Goal: Book appointment/travel/reservation

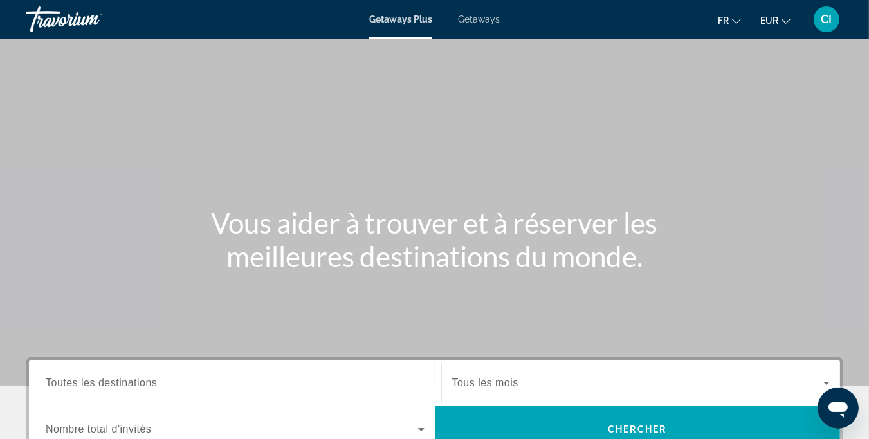
click at [484, 21] on span "Getaways" at bounding box center [479, 19] width 42 height 10
click at [735, 17] on icon "Change language" at bounding box center [736, 21] width 9 height 9
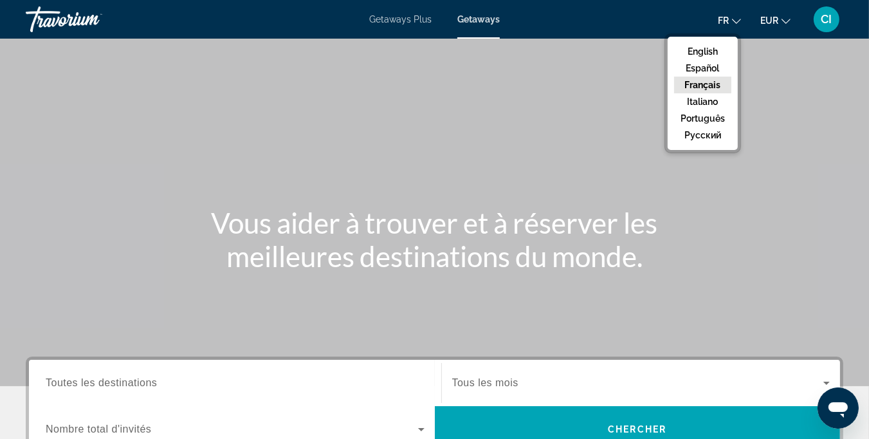
click at [708, 84] on button "Français" at bounding box center [702, 85] width 57 height 17
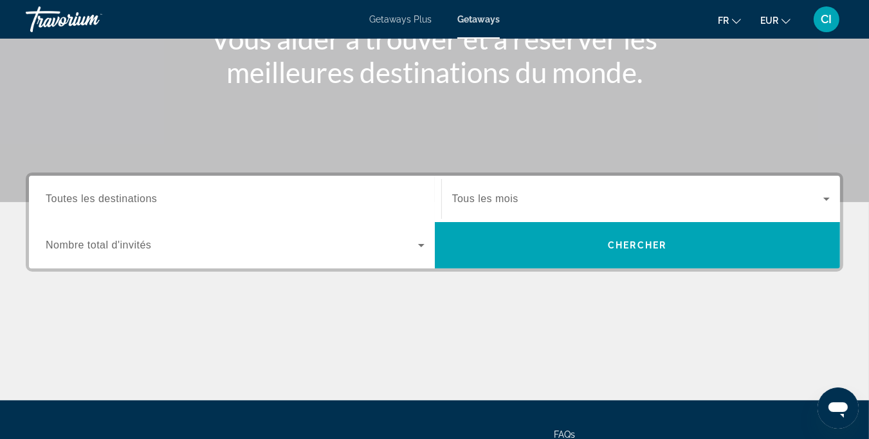
scroll to position [193, 0]
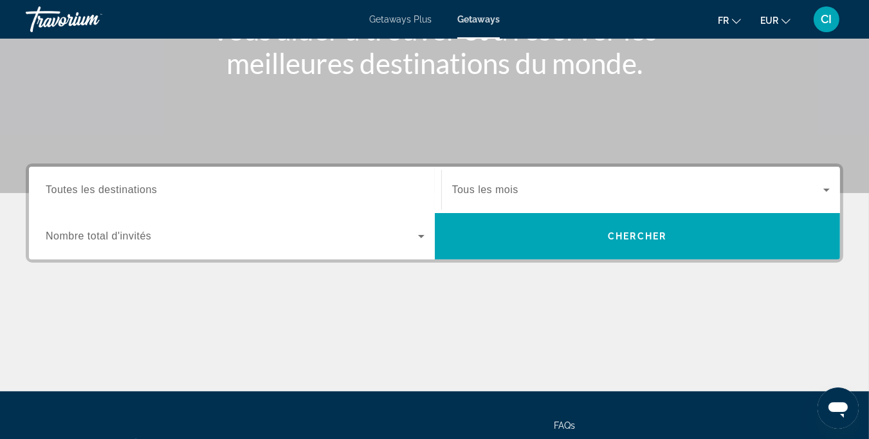
click at [147, 186] on span "Toutes les destinations" at bounding box center [101, 189] width 111 height 11
click at [147, 186] on input "Destination Toutes les destinations" at bounding box center [235, 190] width 379 height 15
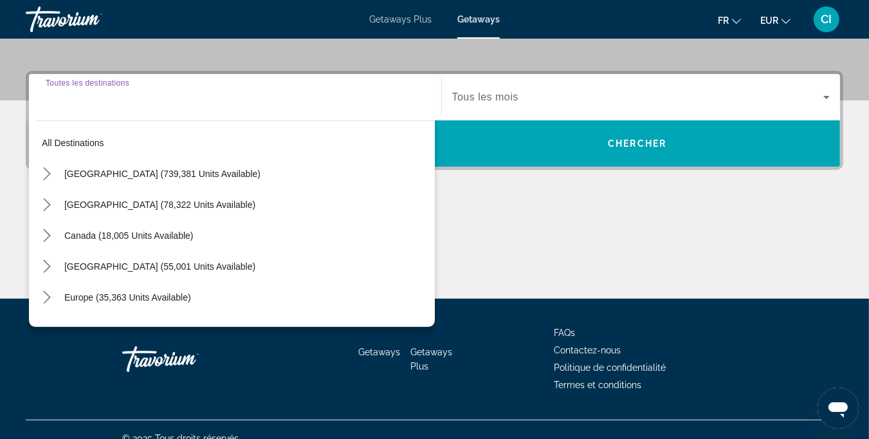
scroll to position [302, 0]
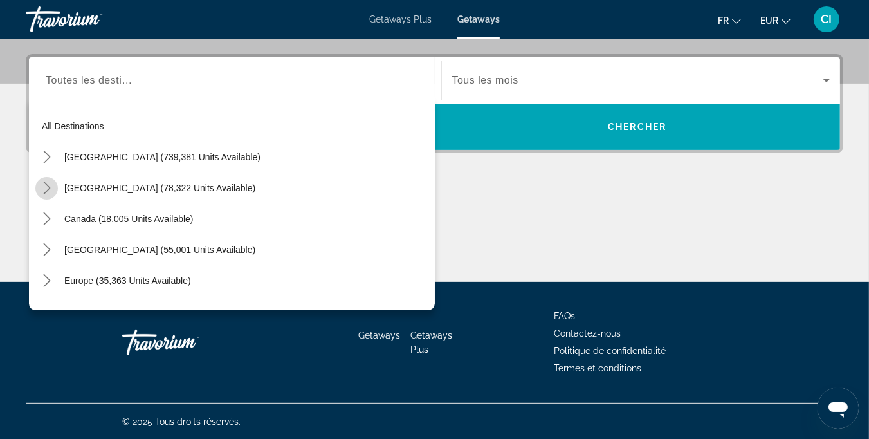
click at [50, 186] on icon "Toggle Mexico (78,322 units available) submenu" at bounding box center [47, 187] width 13 height 13
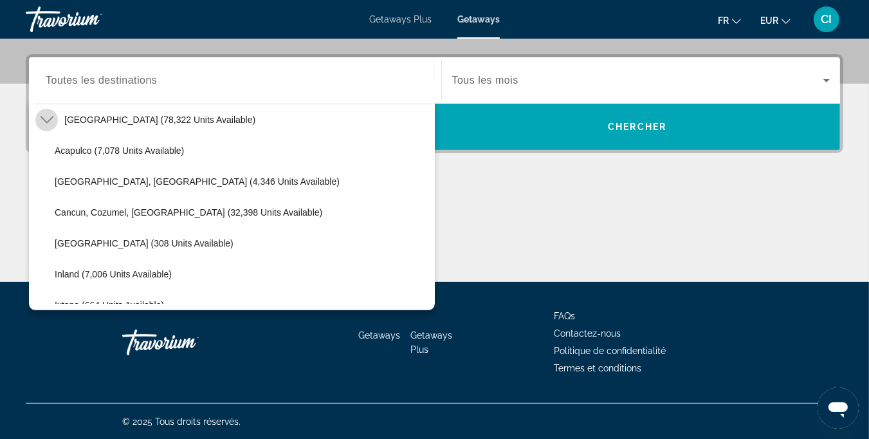
click at [48, 118] on icon "Toggle Mexico (78,322 units available) submenu" at bounding box center [47, 119] width 13 height 13
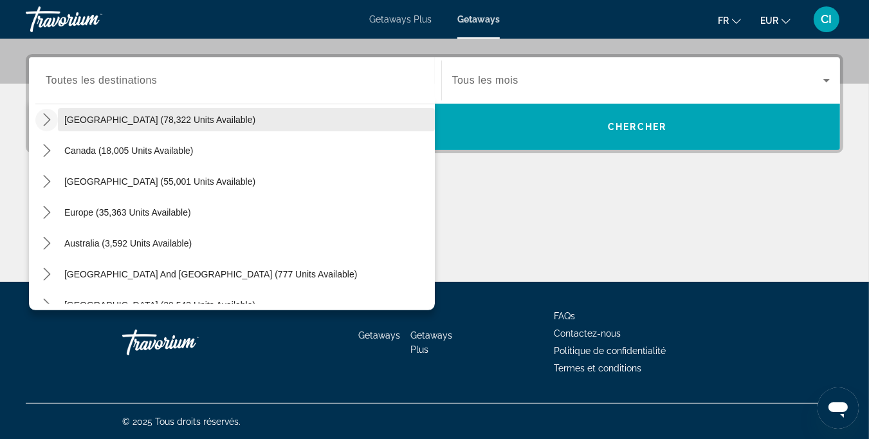
click at [87, 116] on span "[GEOGRAPHIC_DATA] (78,322 units available)" at bounding box center [159, 120] width 191 height 10
type input "**********"
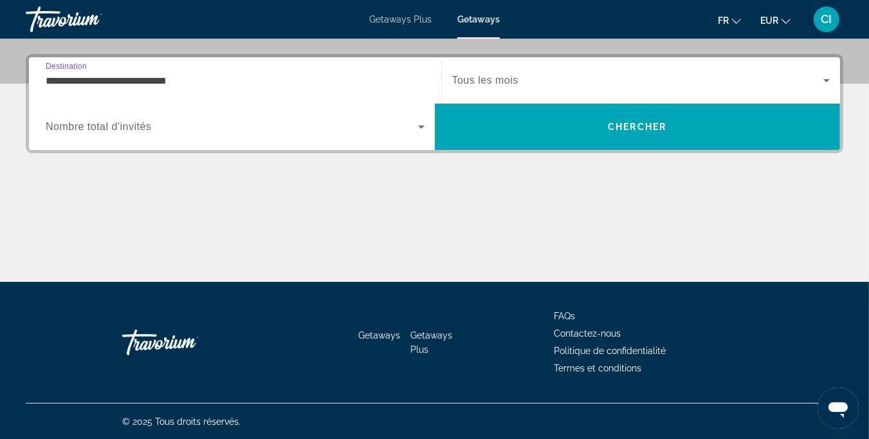
click at [825, 82] on icon "Search widget" at bounding box center [826, 80] width 15 height 15
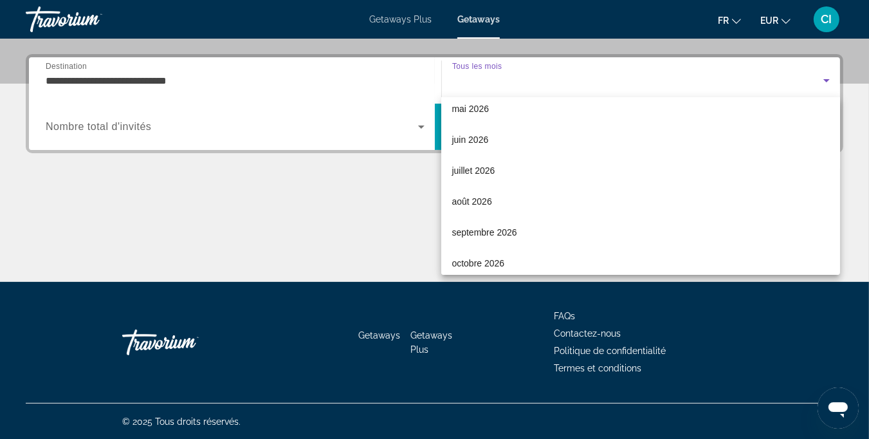
scroll to position [257, 0]
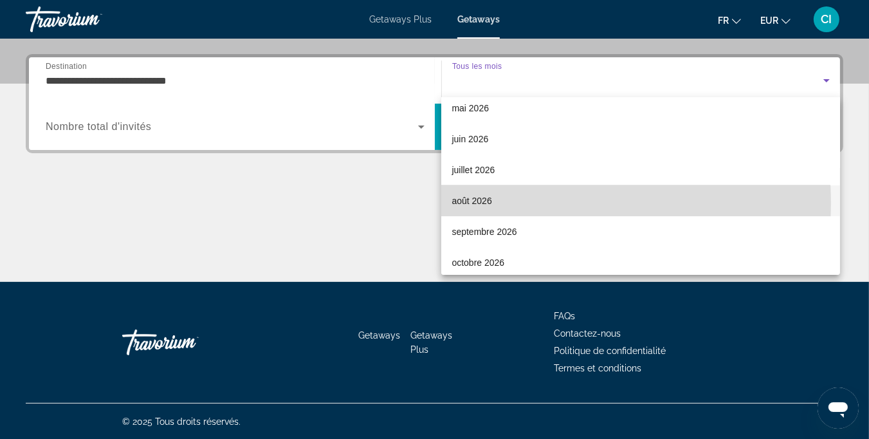
click at [489, 204] on span "août 2026" at bounding box center [472, 200] width 40 height 15
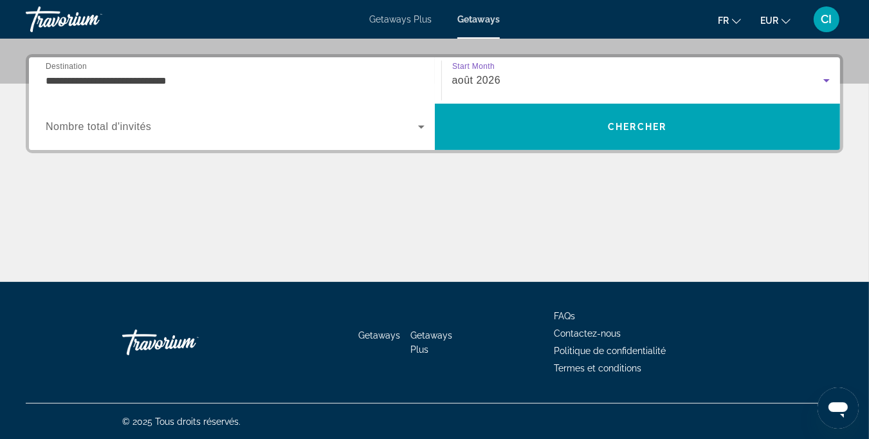
click at [423, 129] on icon "Search widget" at bounding box center [421, 126] width 15 height 15
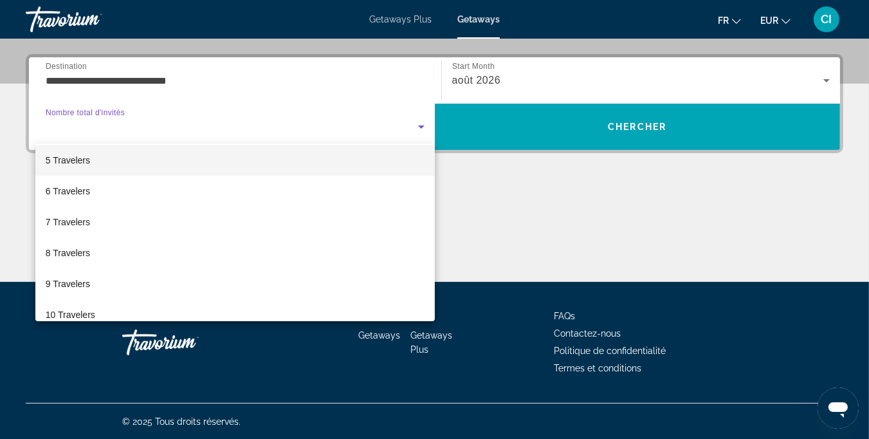
scroll to position [129, 0]
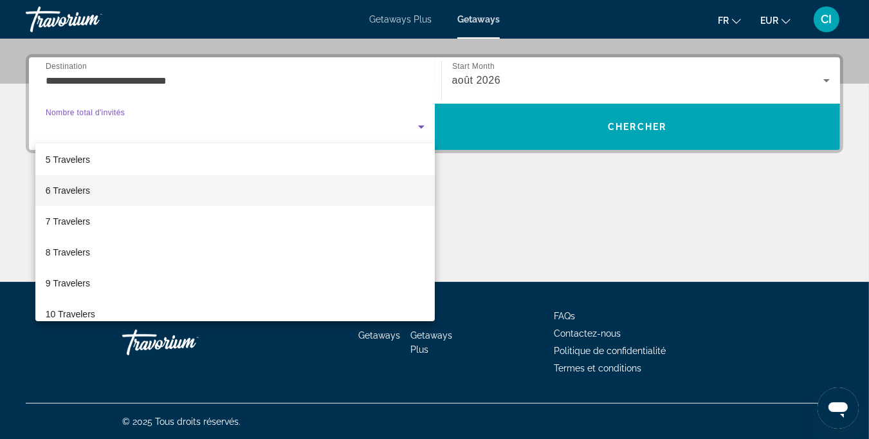
click at [61, 188] on span "6 Travelers" at bounding box center [68, 190] width 44 height 15
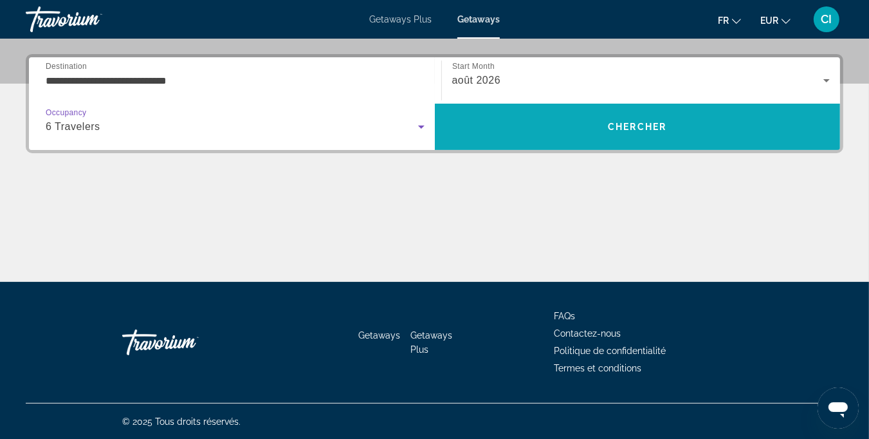
click at [635, 127] on span "Chercher" at bounding box center [637, 127] width 59 height 10
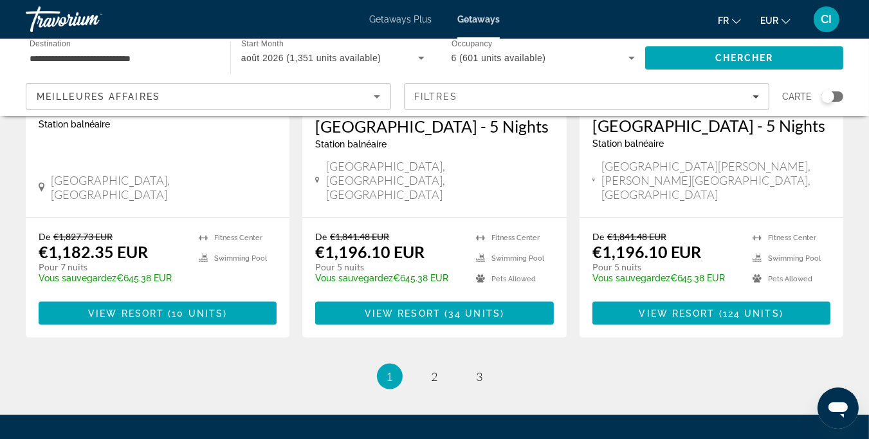
scroll to position [1733, 0]
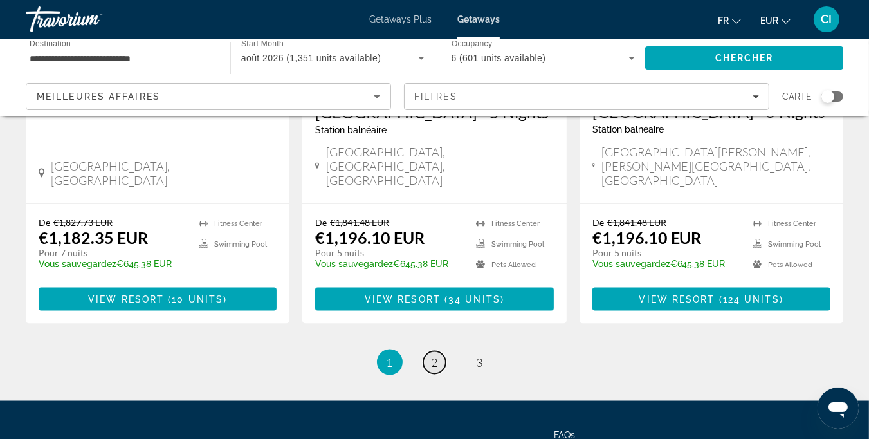
click at [430, 351] on link "page 2" at bounding box center [434, 362] width 23 height 23
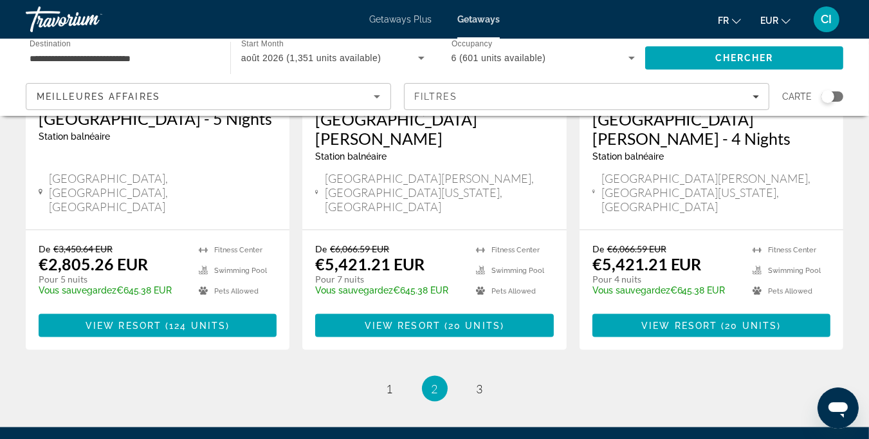
scroll to position [1758, 0]
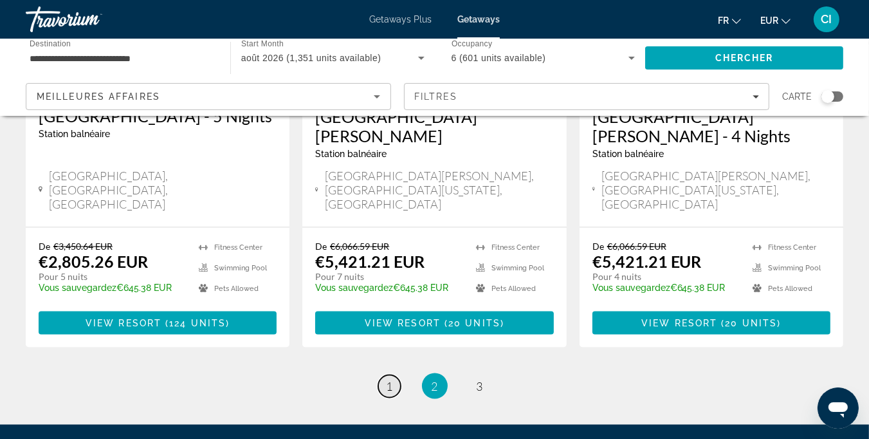
click at [389, 375] on link "page 1" at bounding box center [389, 386] width 23 height 23
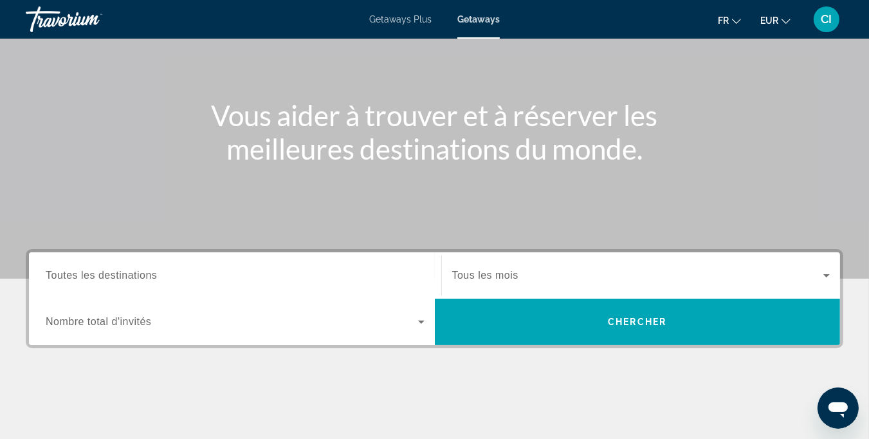
scroll to position [193, 0]
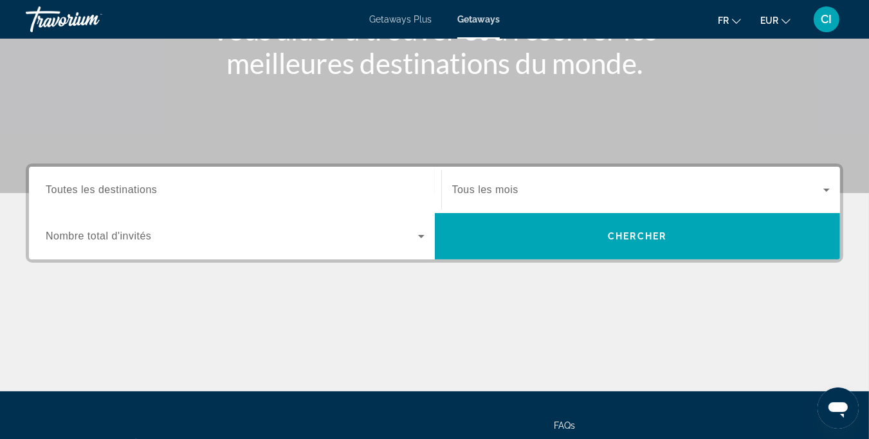
click at [506, 191] on span "Tous les mois" at bounding box center [485, 189] width 66 height 11
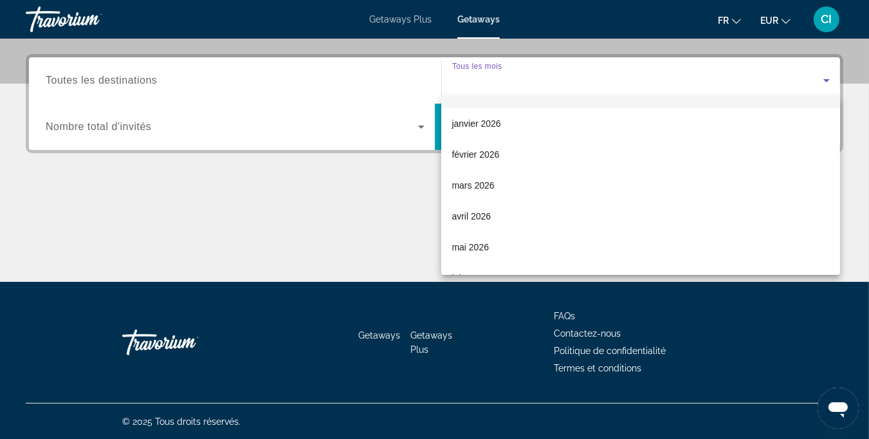
scroll to position [257, 0]
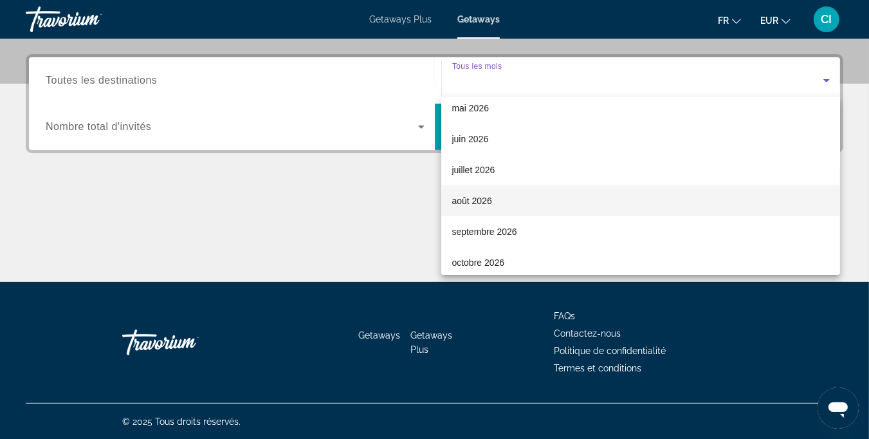
click at [466, 201] on span "août 2026" at bounding box center [472, 200] width 40 height 15
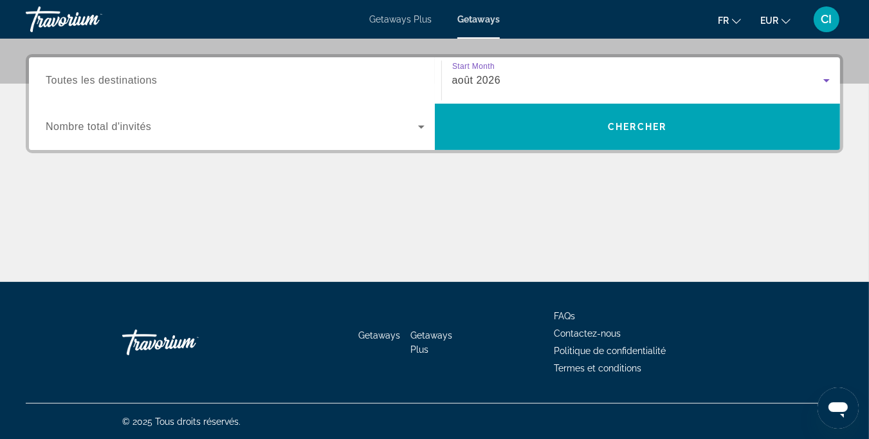
click at [135, 84] on span "Toutes les destinations" at bounding box center [101, 80] width 111 height 11
click at [135, 84] on input "Destination Toutes les destinations" at bounding box center [235, 80] width 379 height 15
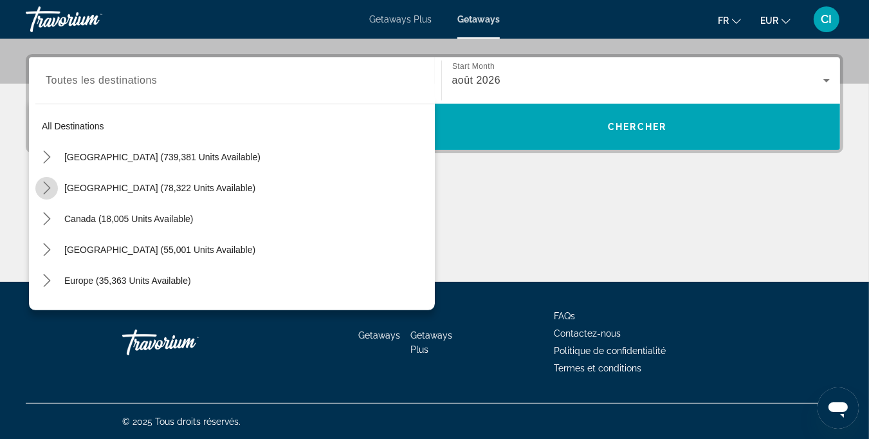
click at [49, 186] on icon "Toggle Mexico (78,322 units available) submenu" at bounding box center [47, 187] width 13 height 13
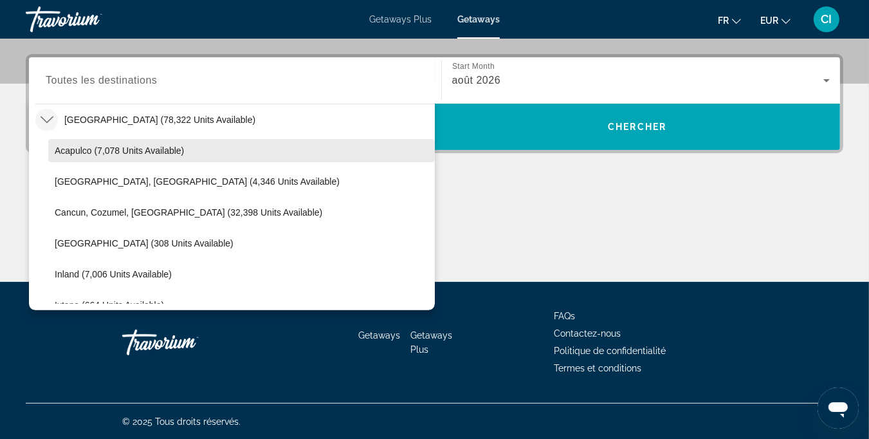
click at [84, 152] on span "Acapulco (7,078 units available)" at bounding box center [119, 150] width 129 height 10
type input "**********"
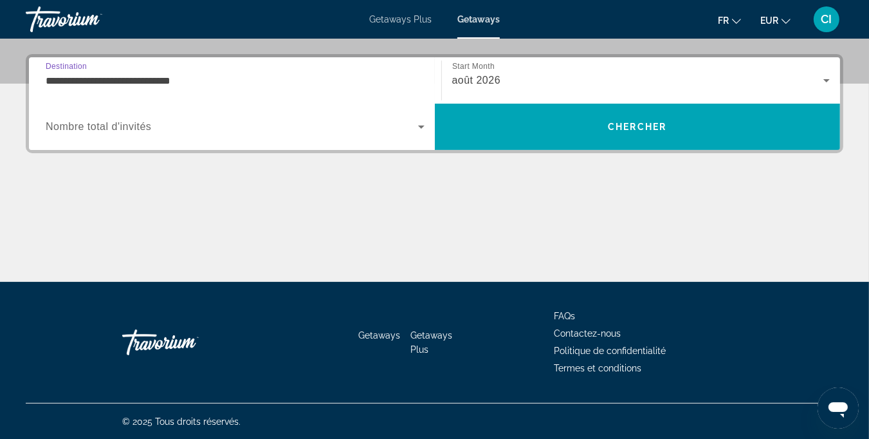
click at [96, 129] on span "Nombre total d'invités" at bounding box center [99, 126] width 106 height 11
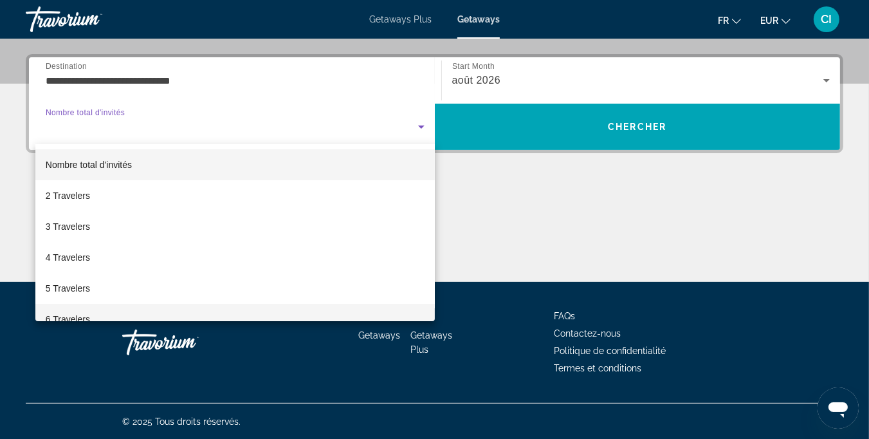
click at [62, 319] on span "6 Travelers" at bounding box center [68, 318] width 44 height 15
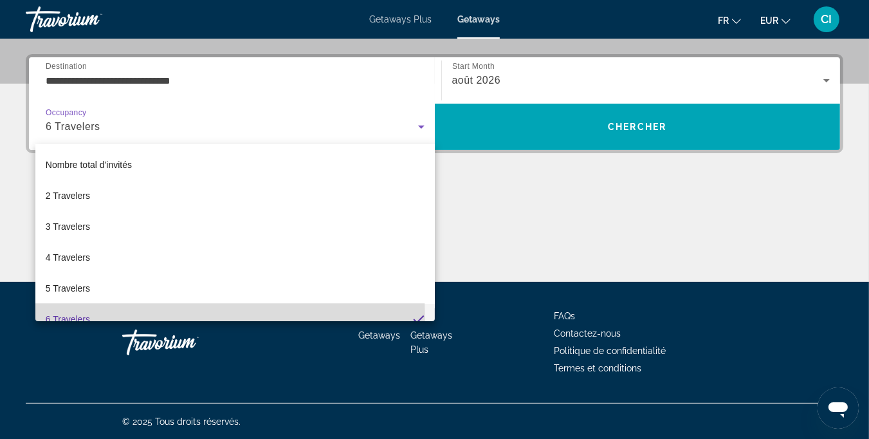
scroll to position [0, 0]
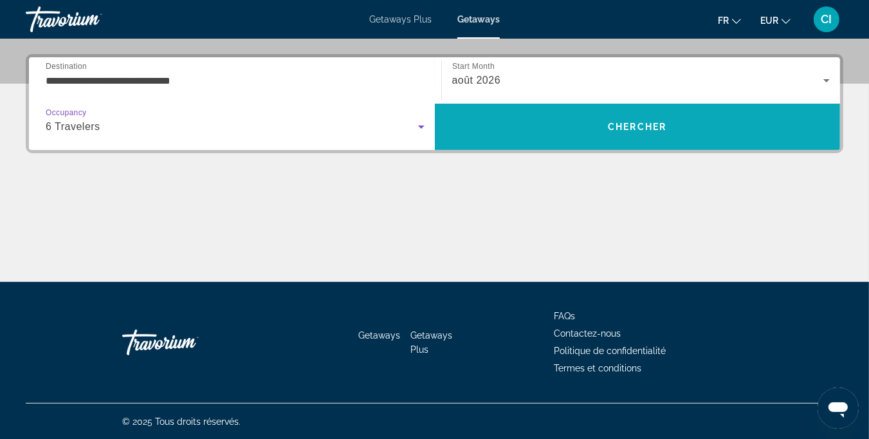
click at [647, 137] on span "Search" at bounding box center [638, 126] width 406 height 31
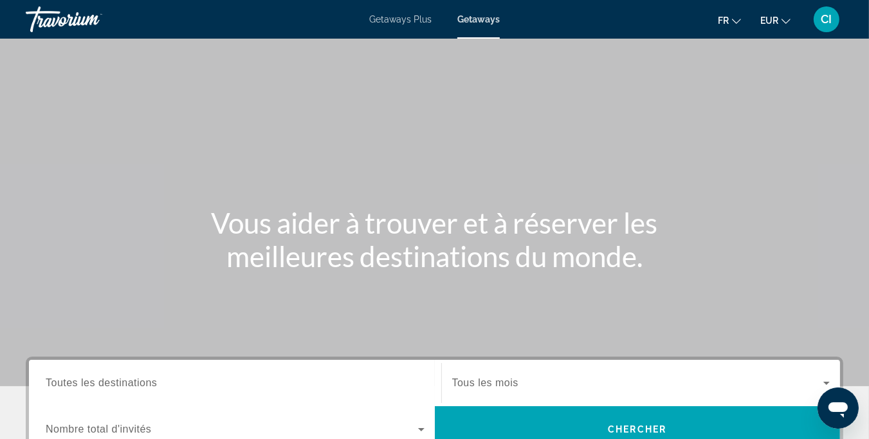
click at [129, 379] on span "Toutes les destinations" at bounding box center [101, 382] width 111 height 11
click at [129, 379] on input "Destination Toutes les destinations" at bounding box center [235, 383] width 379 height 15
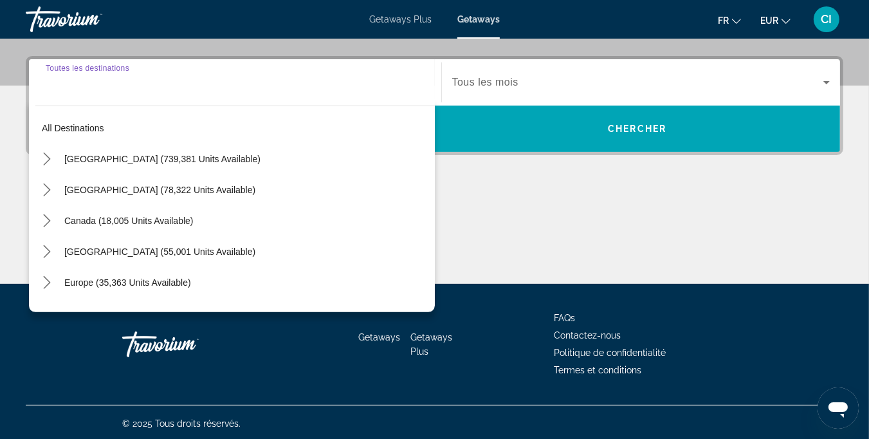
scroll to position [302, 0]
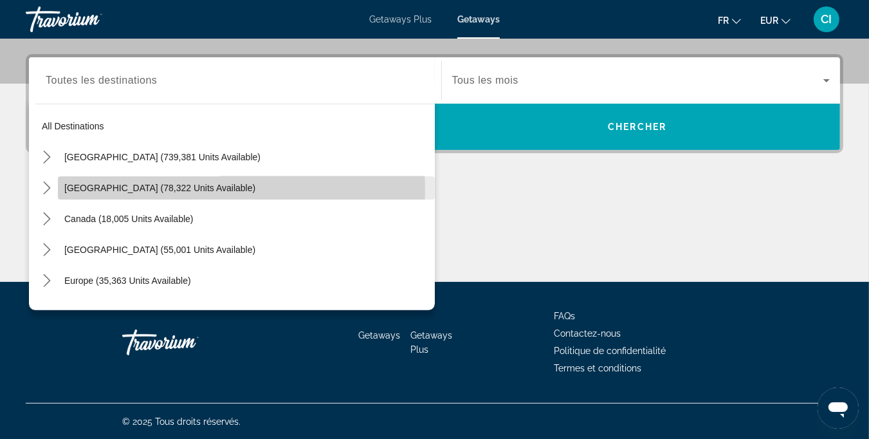
click at [77, 191] on span "[GEOGRAPHIC_DATA] (78,322 units available)" at bounding box center [159, 188] width 191 height 10
type input "**********"
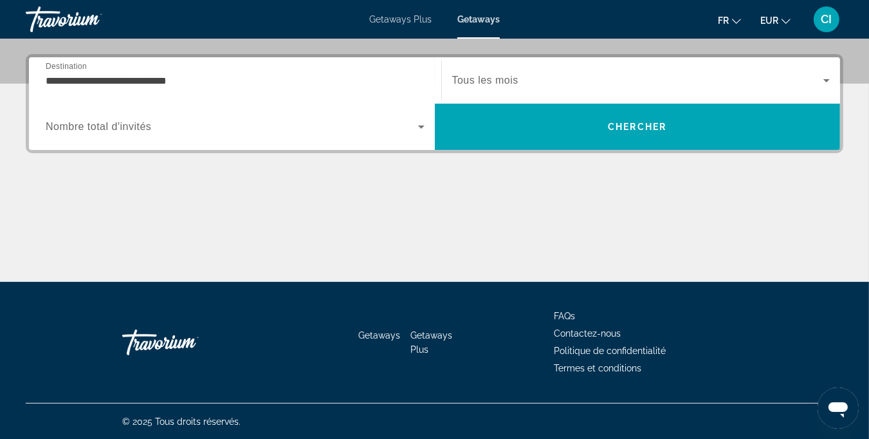
click at [190, 144] on div "Search widget" at bounding box center [235, 127] width 379 height 36
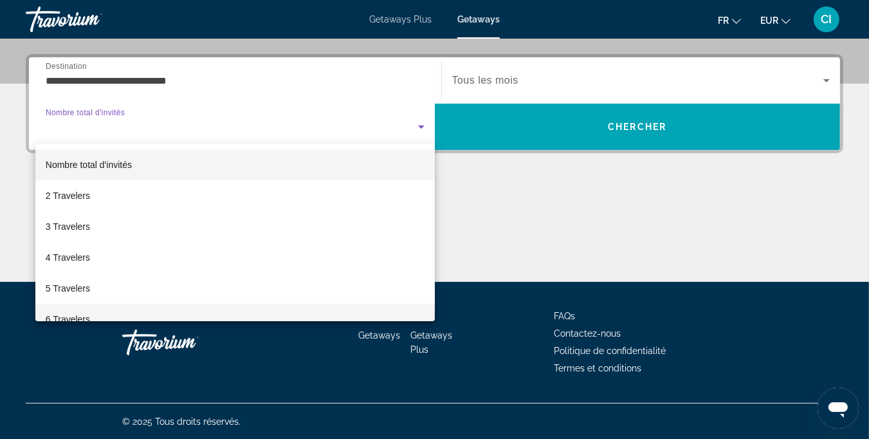
click at [76, 318] on span "6 Travelers" at bounding box center [68, 318] width 44 height 15
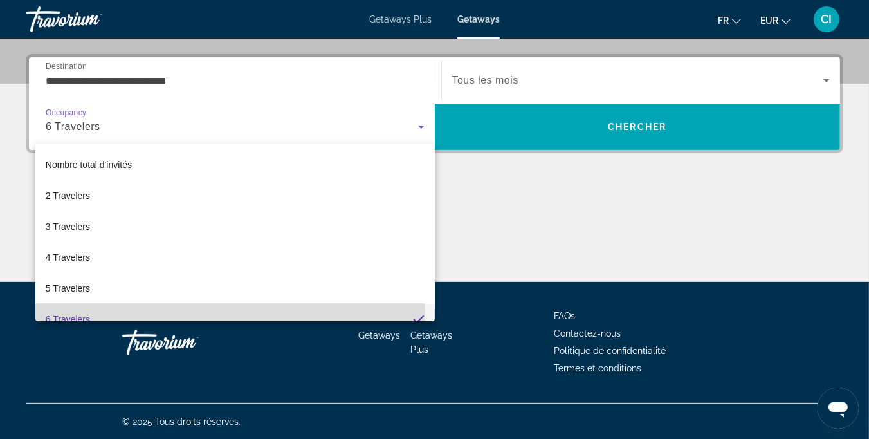
scroll to position [0, 0]
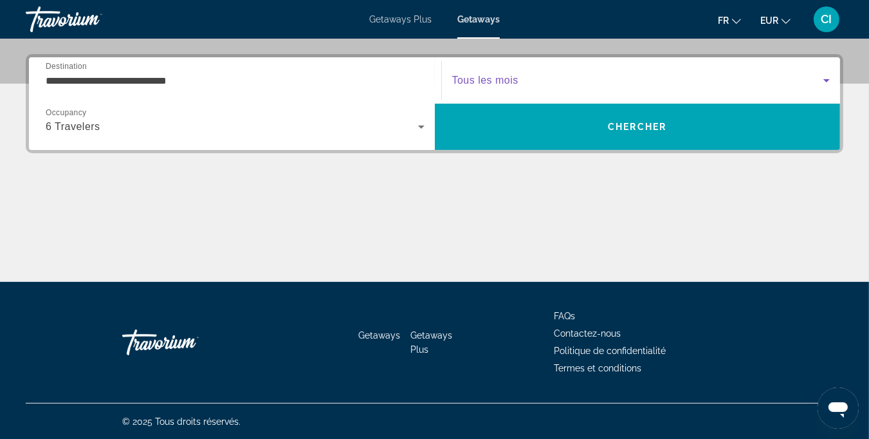
click at [657, 80] on span "Search widget" at bounding box center [638, 80] width 372 height 15
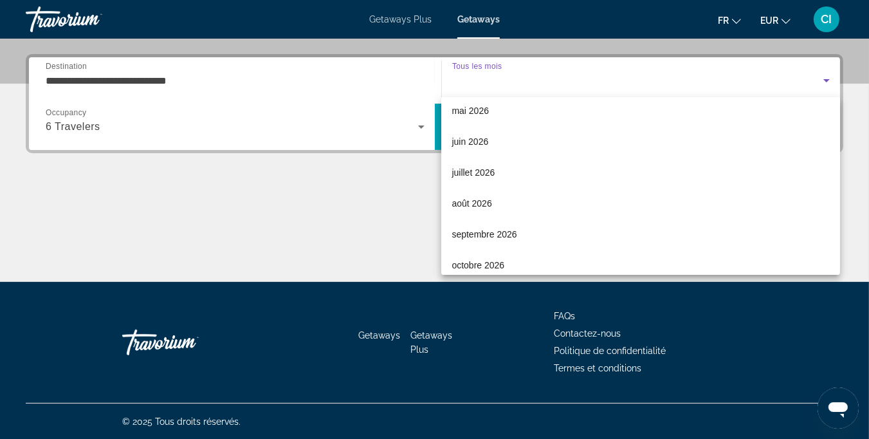
scroll to position [265, 0]
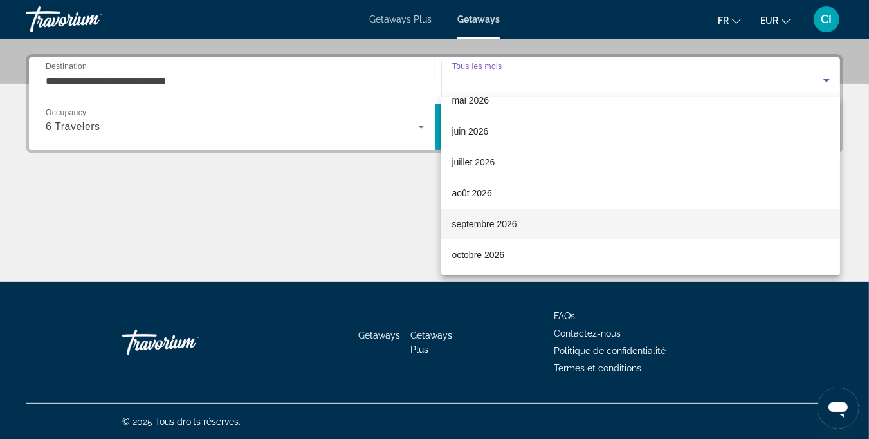
click at [472, 225] on span "septembre 2026" at bounding box center [484, 223] width 65 height 15
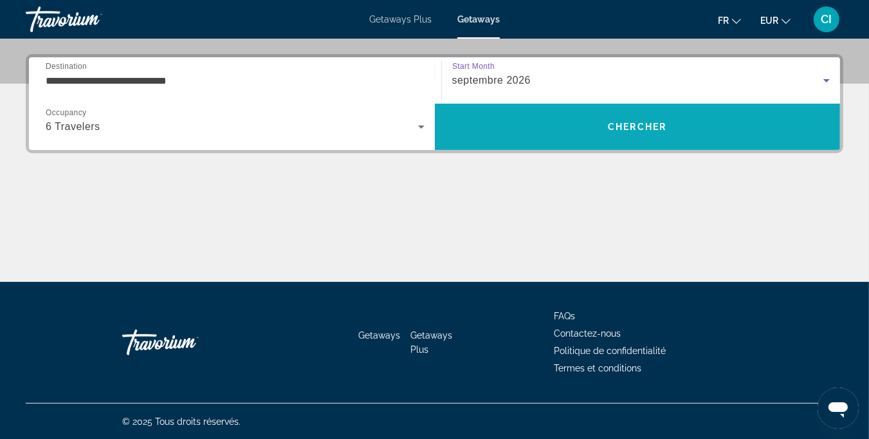
click at [552, 133] on span "Search" at bounding box center [638, 126] width 406 height 31
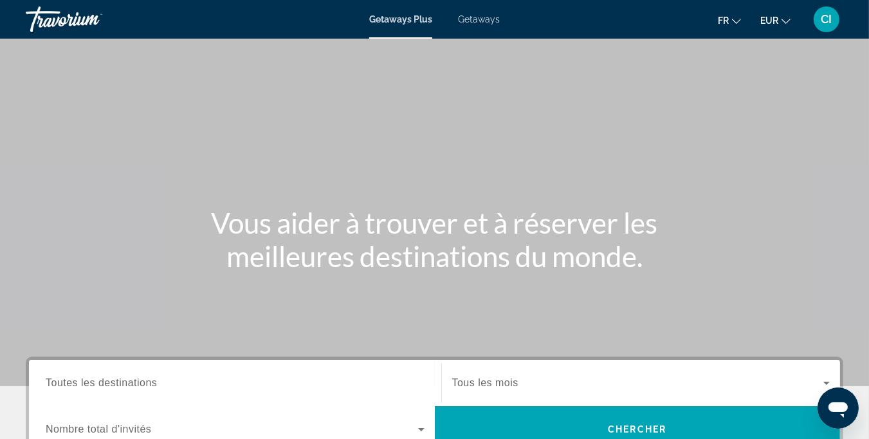
click at [491, 19] on span "Getaways" at bounding box center [479, 19] width 42 height 10
click at [154, 381] on span "Toutes les destinations" at bounding box center [101, 382] width 111 height 11
click at [154, 381] on input "Destination Toutes les destinations" at bounding box center [235, 383] width 379 height 15
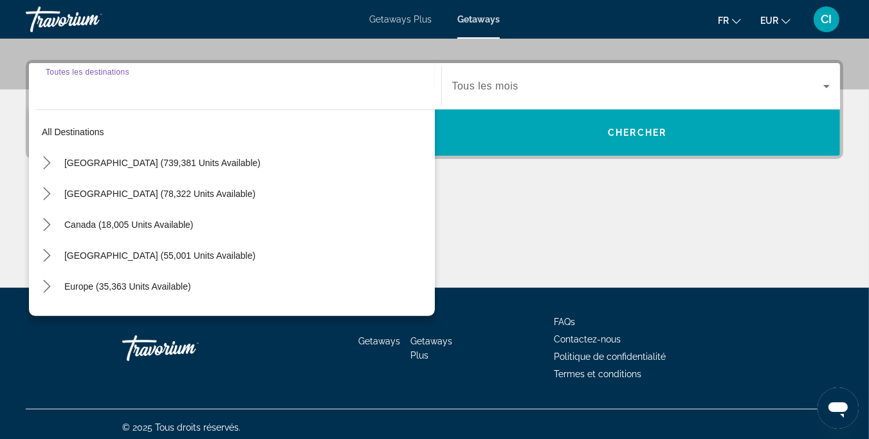
scroll to position [302, 0]
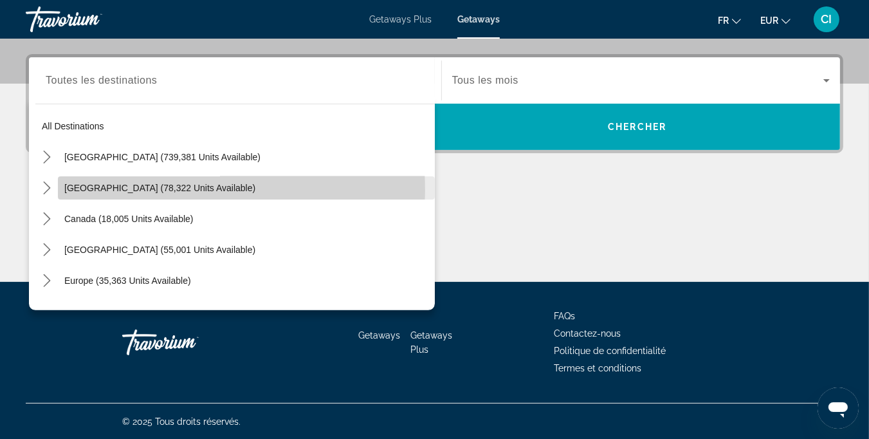
click at [77, 190] on span "[GEOGRAPHIC_DATA] (78,322 units available)" at bounding box center [159, 188] width 191 height 10
type input "**********"
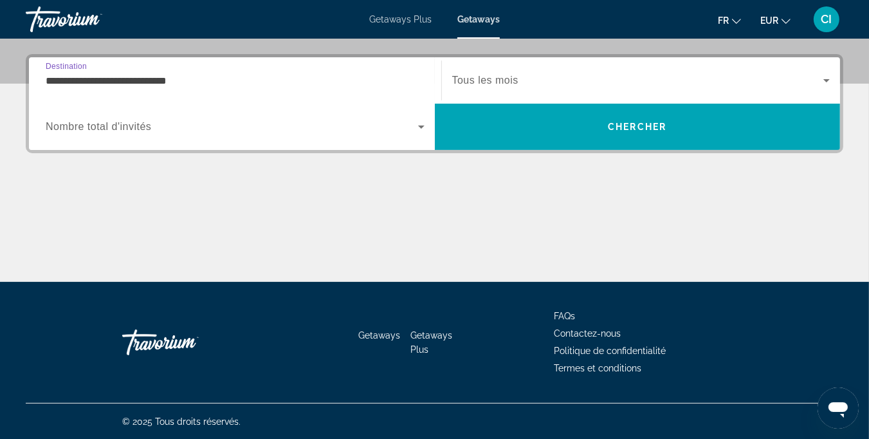
click at [558, 84] on span "Search widget" at bounding box center [638, 80] width 372 height 15
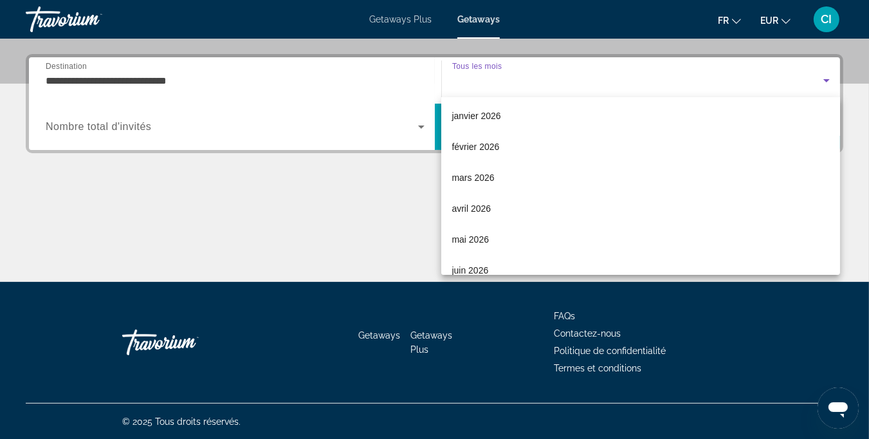
scroll to position [193, 0]
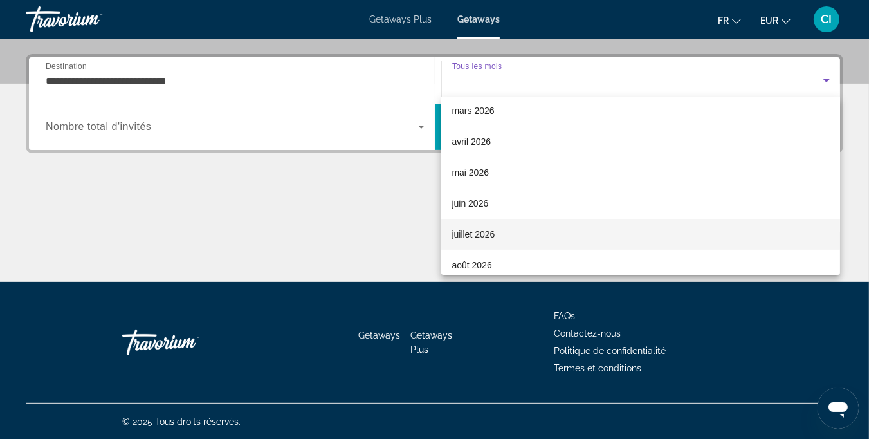
click at [457, 234] on span "juillet 2026" at bounding box center [473, 233] width 43 height 15
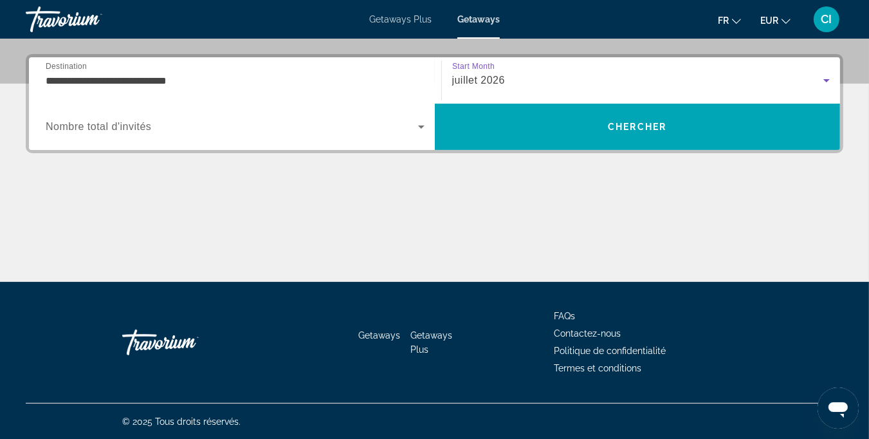
click at [232, 138] on div "Search widget" at bounding box center [235, 127] width 379 height 36
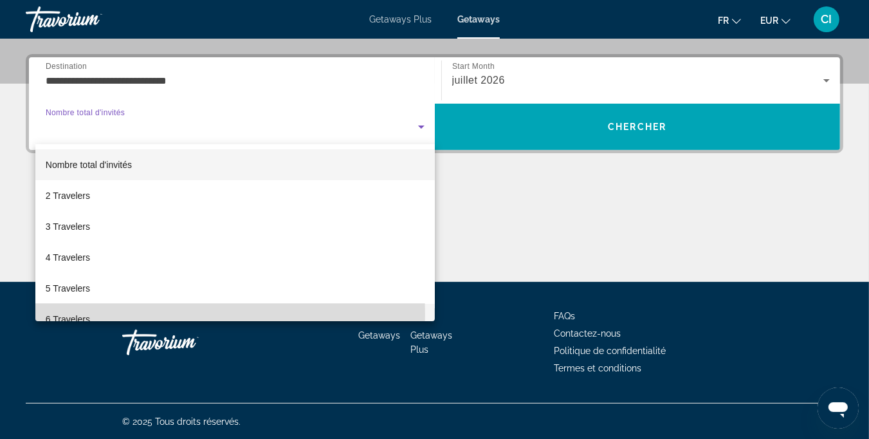
click at [75, 315] on span "6 Travelers" at bounding box center [68, 318] width 44 height 15
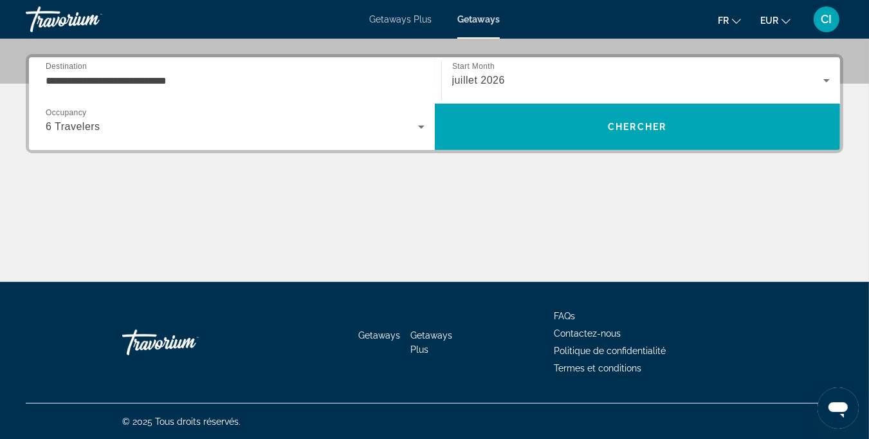
click at [733, 25] on button "fr English Español Français Italiano Português русский" at bounding box center [729, 20] width 23 height 19
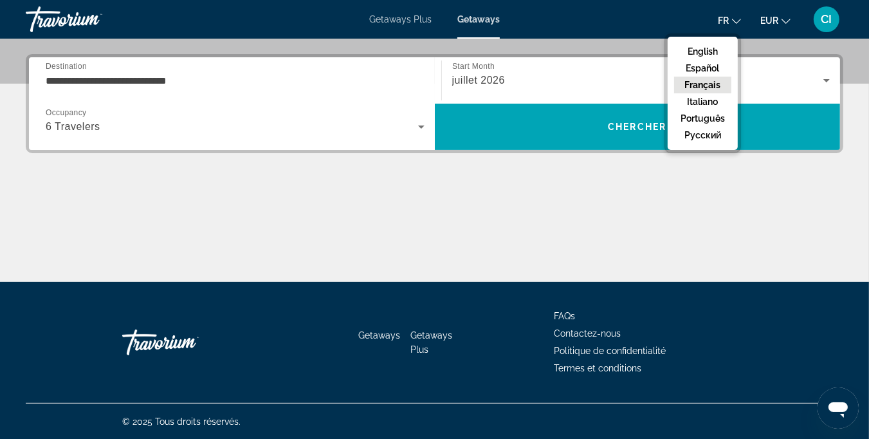
click at [704, 84] on button "Français" at bounding box center [702, 85] width 57 height 17
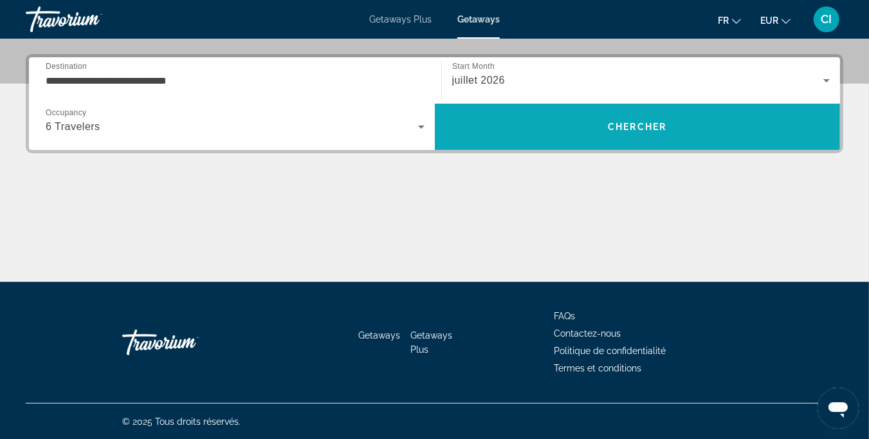
click at [558, 125] on span "Search" at bounding box center [638, 126] width 406 height 31
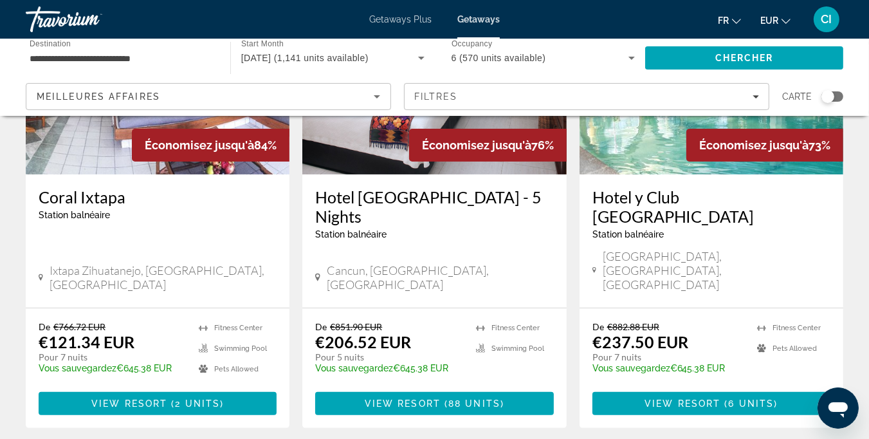
scroll to position [193, 0]
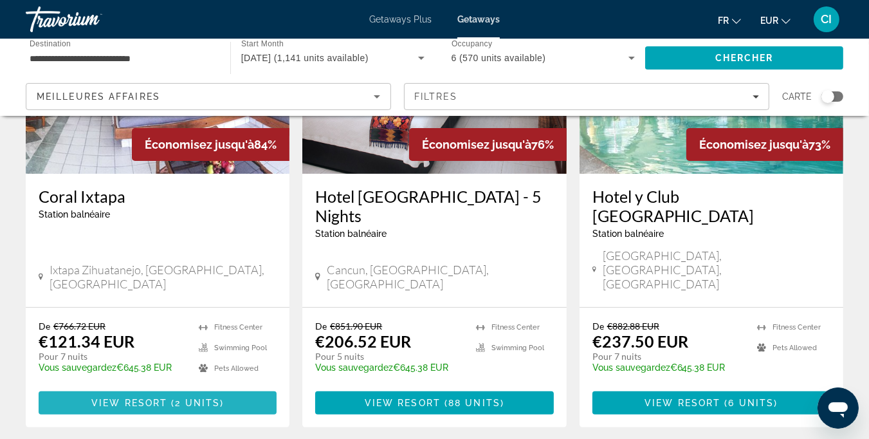
click at [151, 387] on span "Main content" at bounding box center [158, 402] width 238 height 31
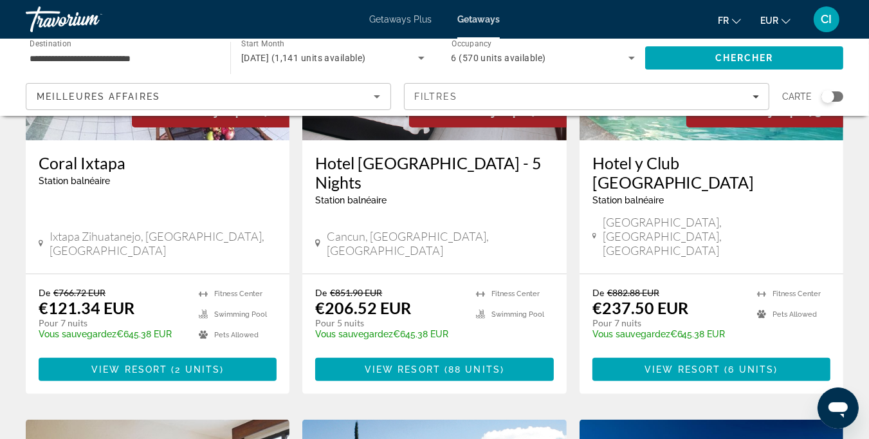
scroll to position [257, 0]
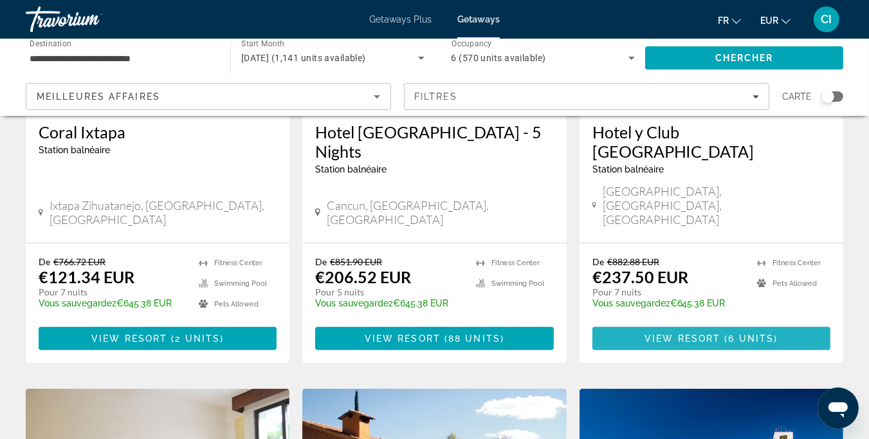
click at [678, 333] on span "View Resort" at bounding box center [683, 338] width 76 height 10
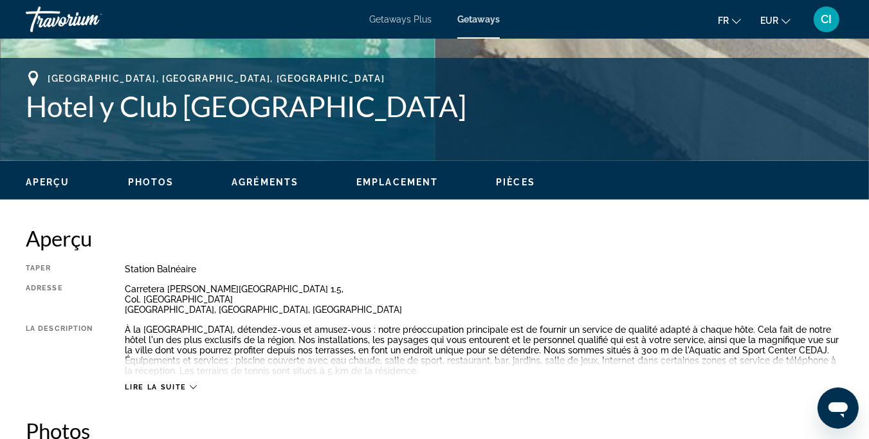
scroll to position [103, 0]
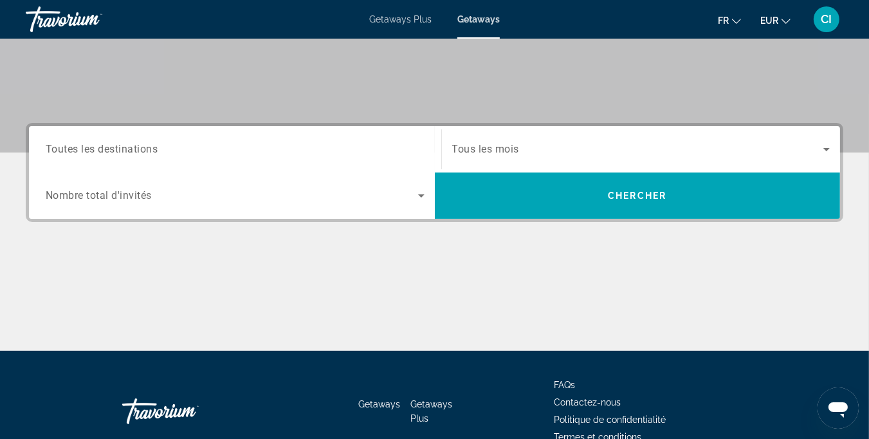
scroll to position [257, 0]
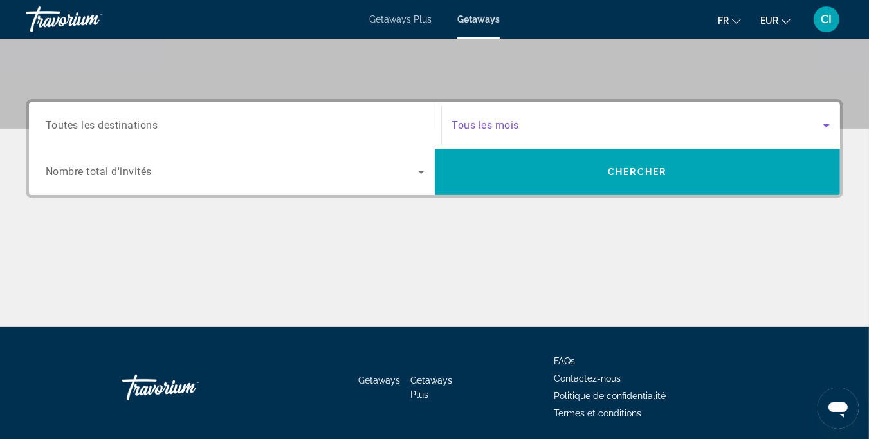
click at [574, 124] on span "Search widget" at bounding box center [638, 125] width 372 height 15
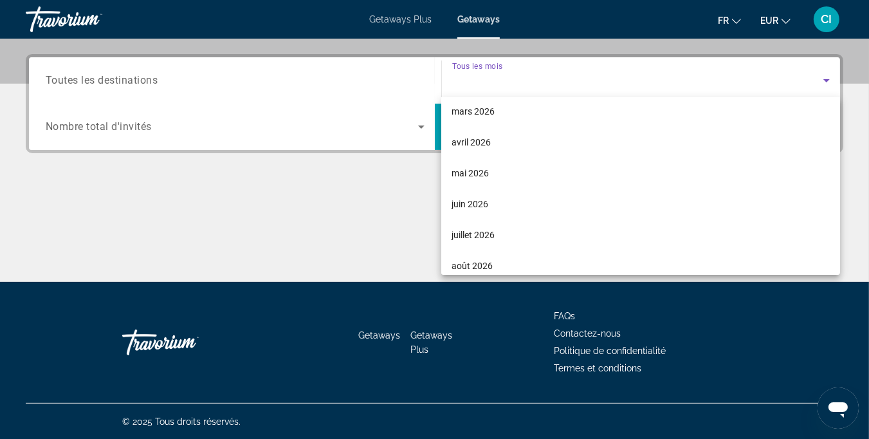
scroll to position [193, 0]
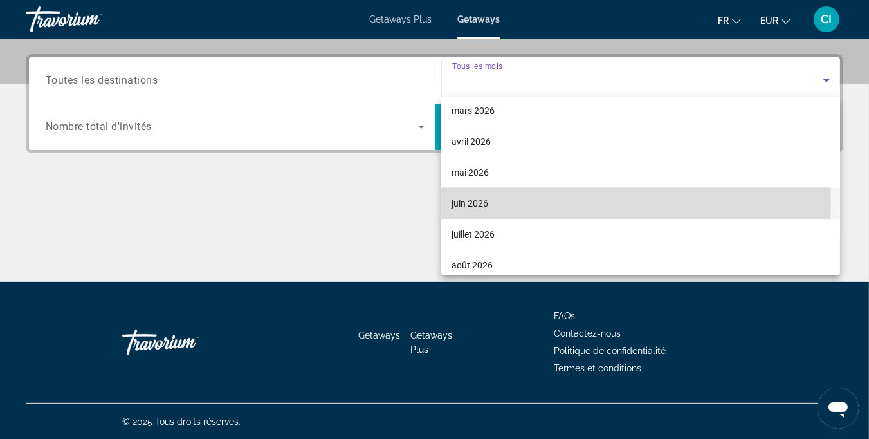
click at [476, 205] on span "juin 2026" at bounding box center [470, 203] width 37 height 15
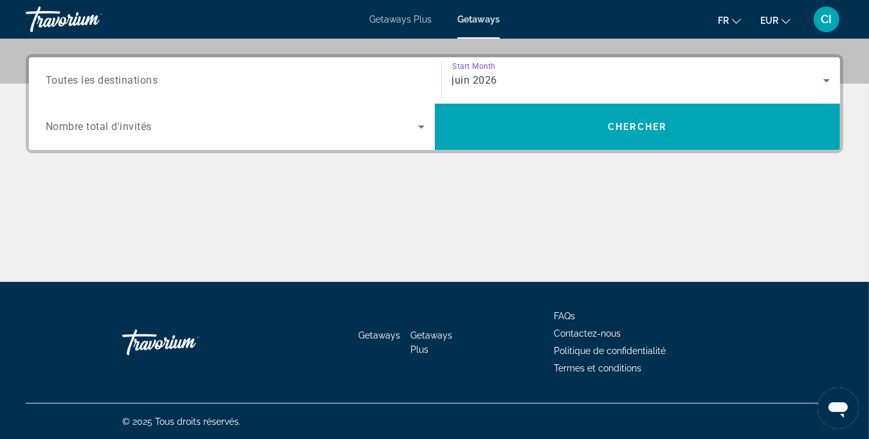
click at [124, 86] on input "Destination Toutes les destinations" at bounding box center [235, 80] width 379 height 15
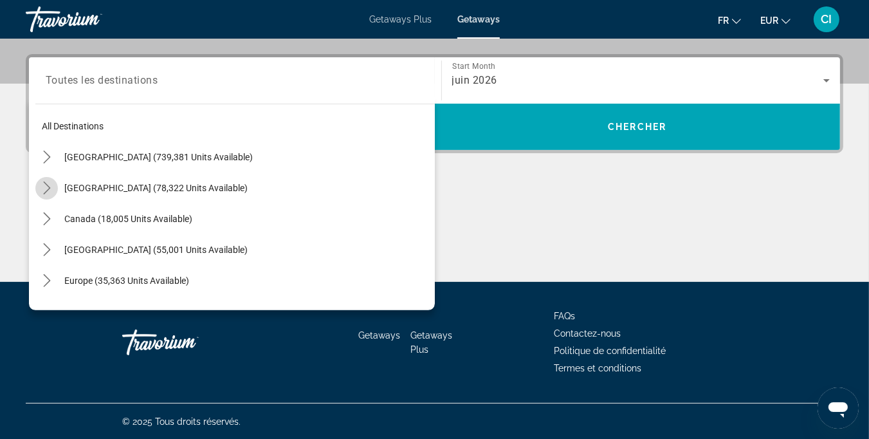
click at [48, 189] on icon "Toggle Mexico (78,322 units available) submenu" at bounding box center [46, 187] width 7 height 13
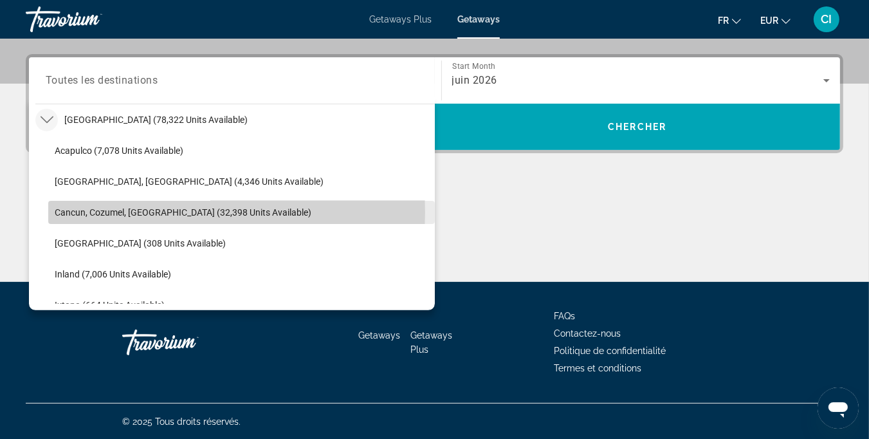
click at [72, 212] on span "Cancun, Cozumel, [GEOGRAPHIC_DATA] (32,398 units available)" at bounding box center [183, 212] width 257 height 10
type input "**********"
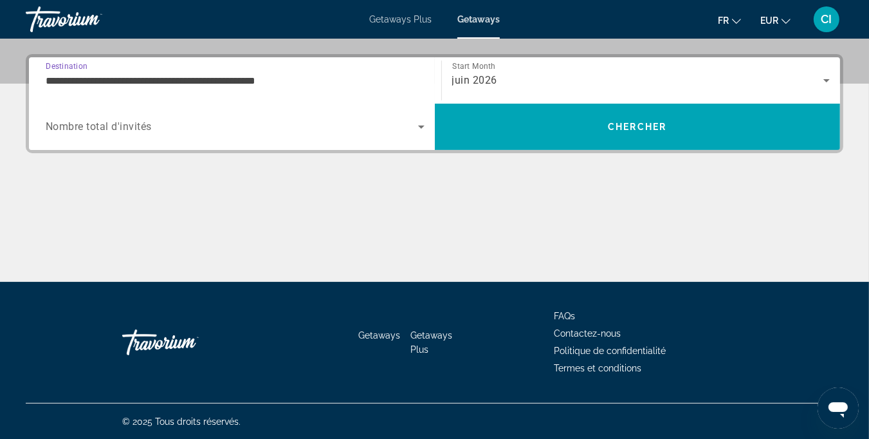
click at [162, 137] on div "Search widget" at bounding box center [235, 127] width 379 height 36
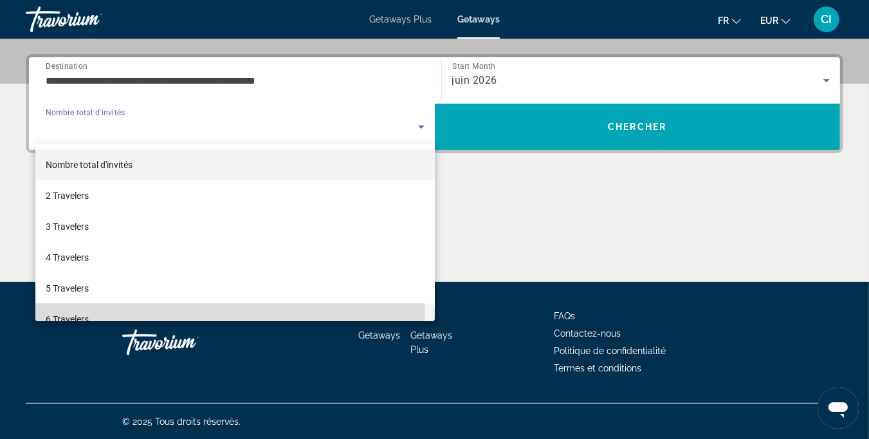
click at [67, 313] on span "6 Travelers" at bounding box center [67, 318] width 43 height 15
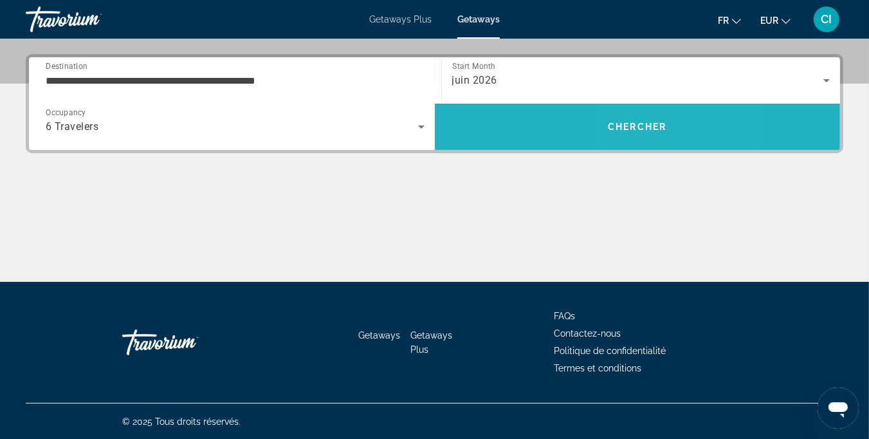
click at [660, 126] on span "Chercher" at bounding box center [637, 127] width 59 height 10
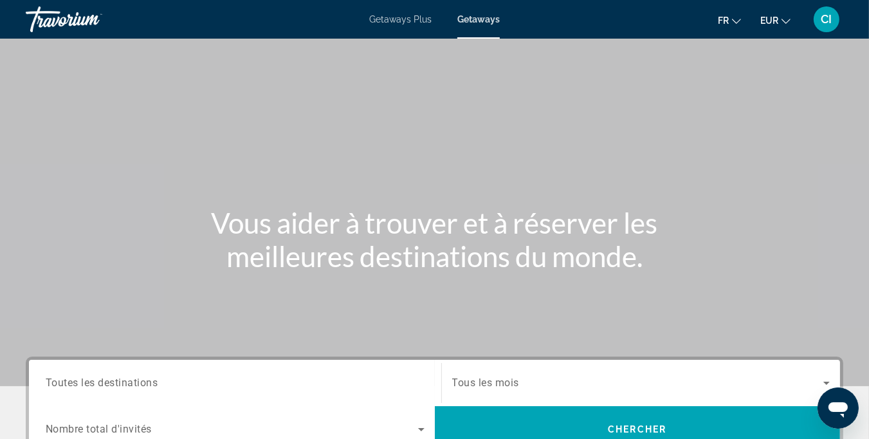
click at [175, 376] on input "Destination Toutes les destinations" at bounding box center [235, 383] width 379 height 15
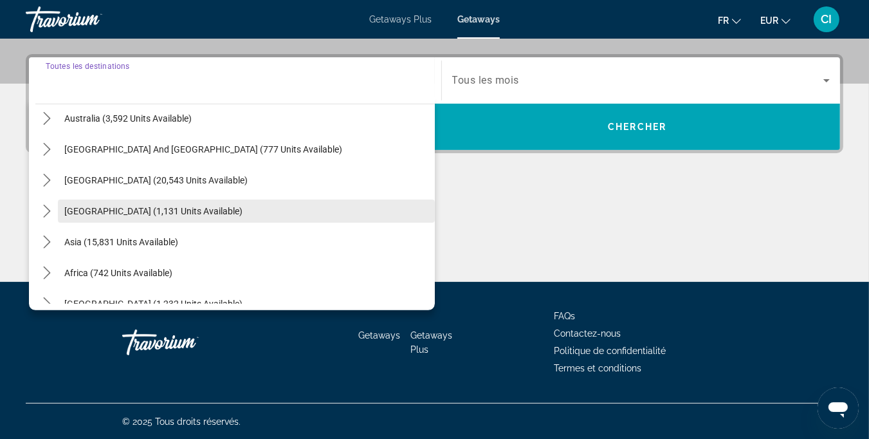
scroll to position [208, 0]
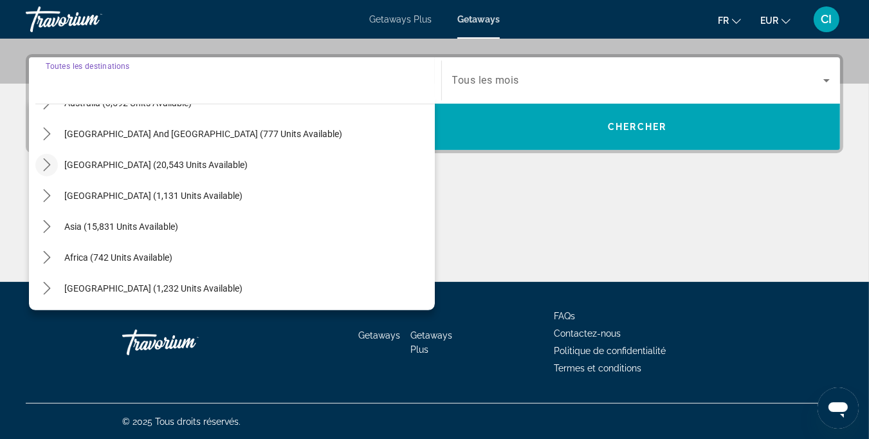
click at [46, 163] on icon "Toggle South America (20,543 units available) submenu" at bounding box center [47, 164] width 13 height 13
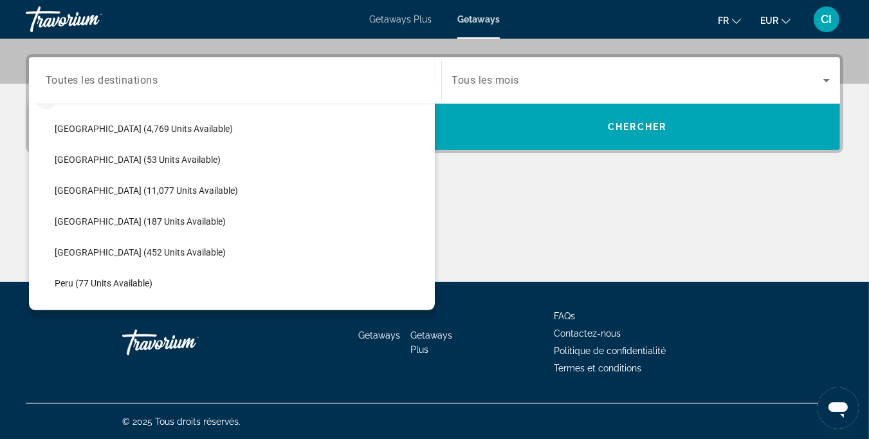
scroll to position [253, 0]
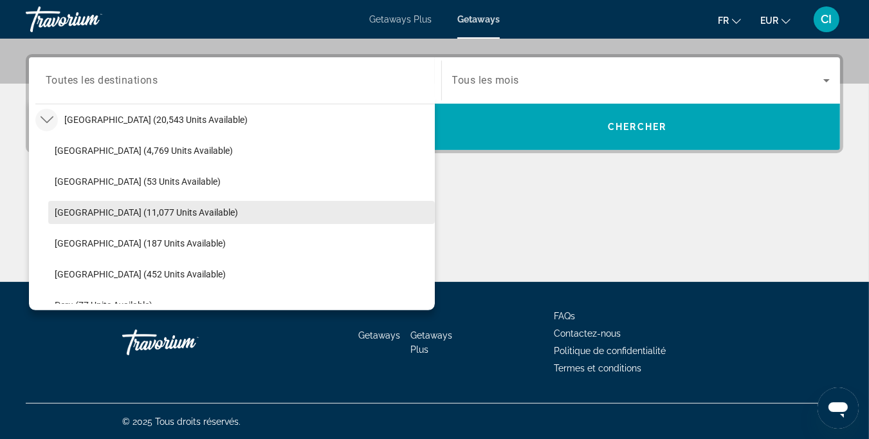
click at [64, 212] on span "[GEOGRAPHIC_DATA] (11,077 units available)" at bounding box center [146, 212] width 183 height 10
type input "**********"
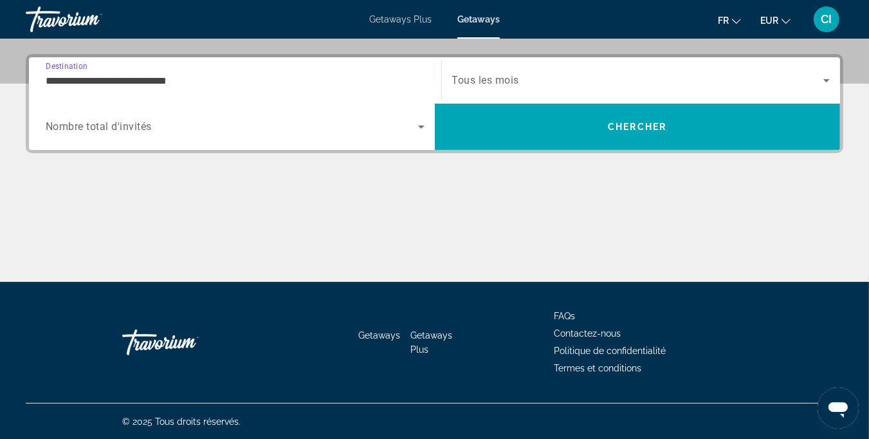
click at [131, 129] on span "Nombre total d'invités" at bounding box center [99, 127] width 106 height 12
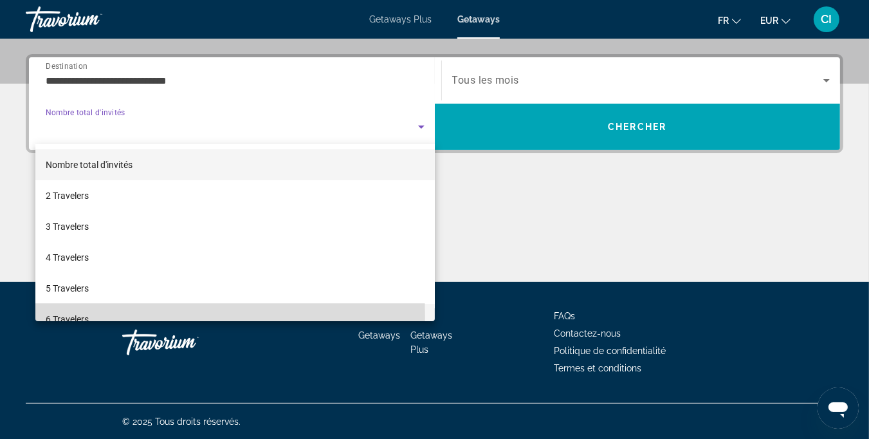
click at [71, 317] on span "6 Travelers" at bounding box center [67, 318] width 43 height 15
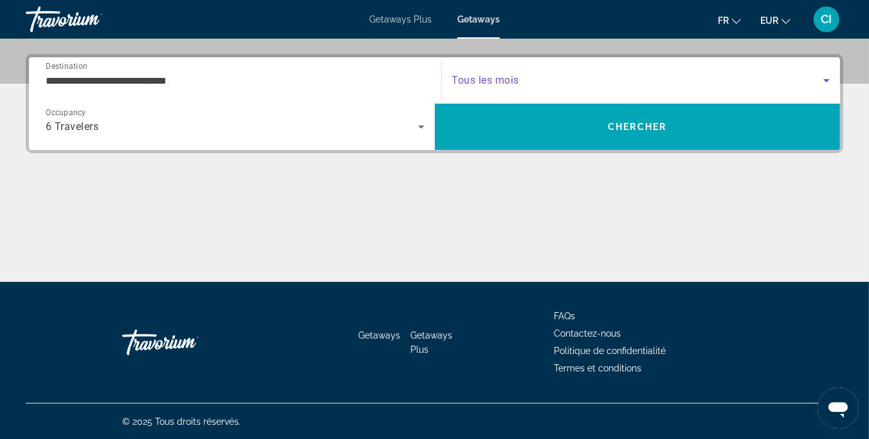
click at [599, 80] on span "Search widget" at bounding box center [638, 80] width 372 height 15
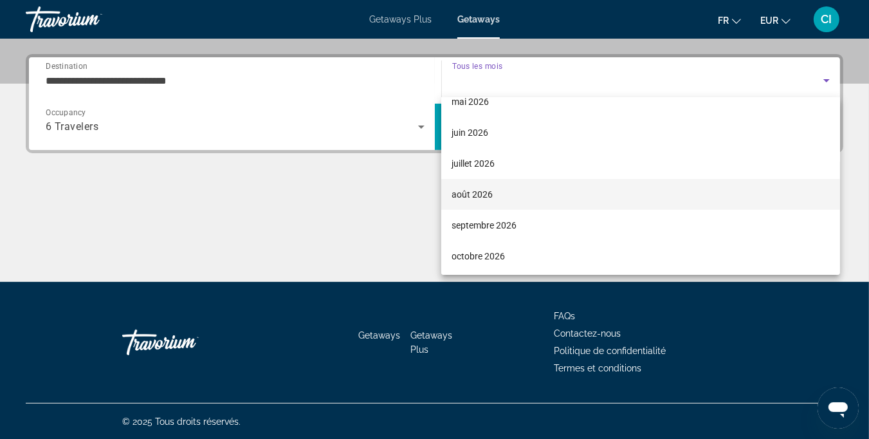
scroll to position [265, 0]
click at [472, 188] on span "août 2026" at bounding box center [472, 192] width 41 height 15
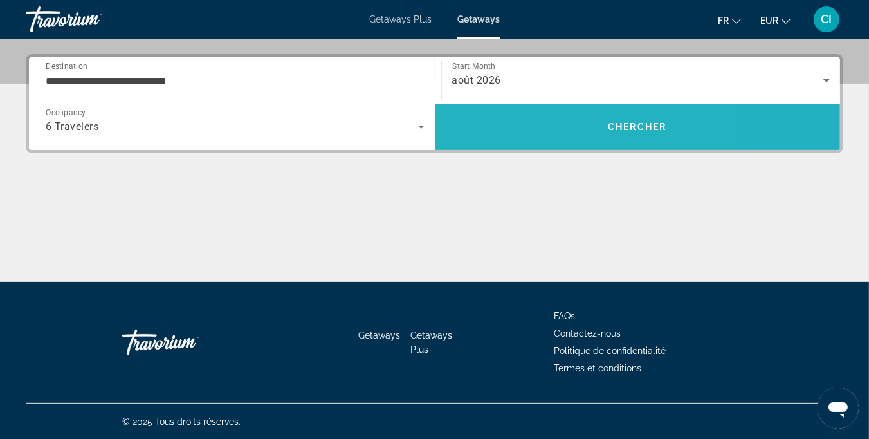
click at [545, 125] on span "Search" at bounding box center [638, 126] width 406 height 31
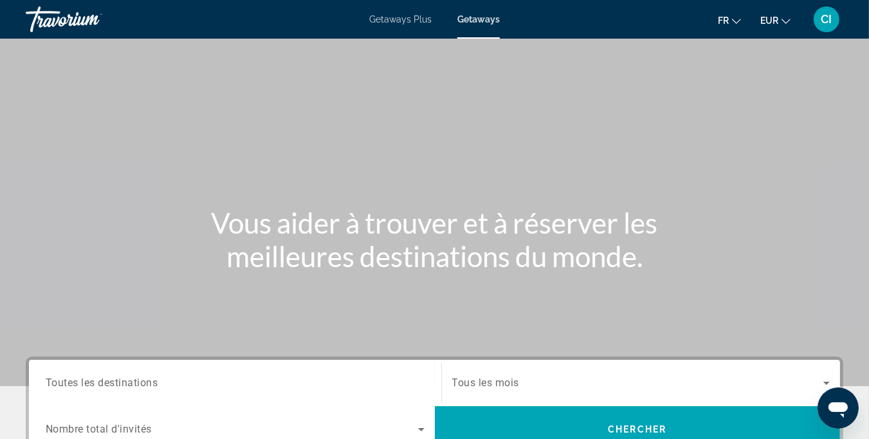
click at [145, 384] on span "Toutes les destinations" at bounding box center [102, 382] width 113 height 12
click at [145, 384] on input "Destination Toutes les destinations" at bounding box center [235, 383] width 379 height 15
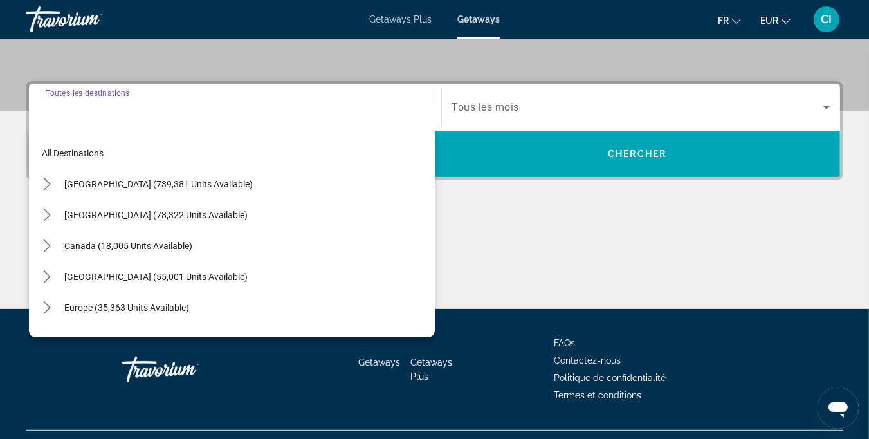
scroll to position [302, 0]
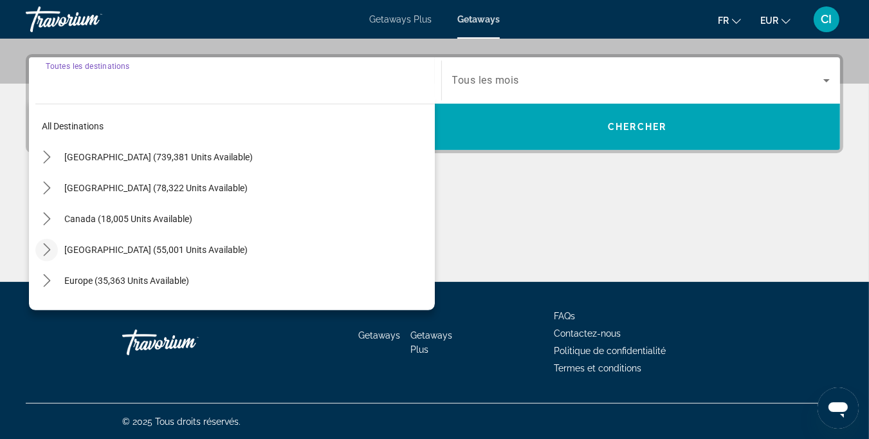
click at [46, 252] on icon "Toggle Caribbean & Atlantic Islands (55,001 units available) submenu" at bounding box center [46, 249] width 7 height 13
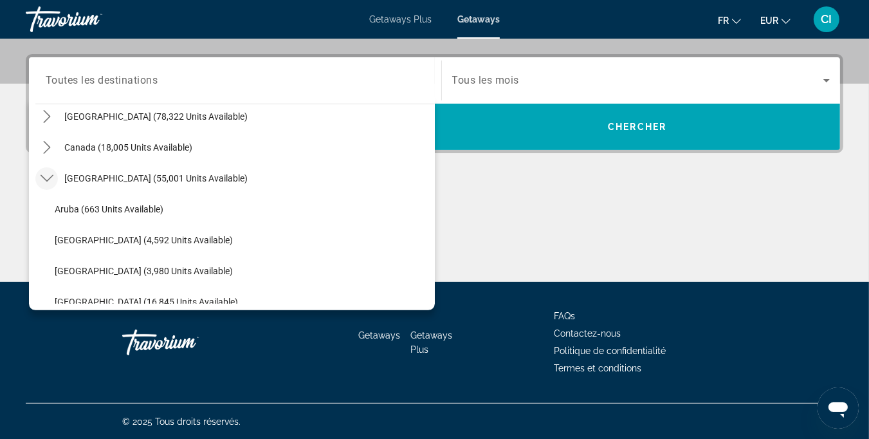
scroll to position [66, 0]
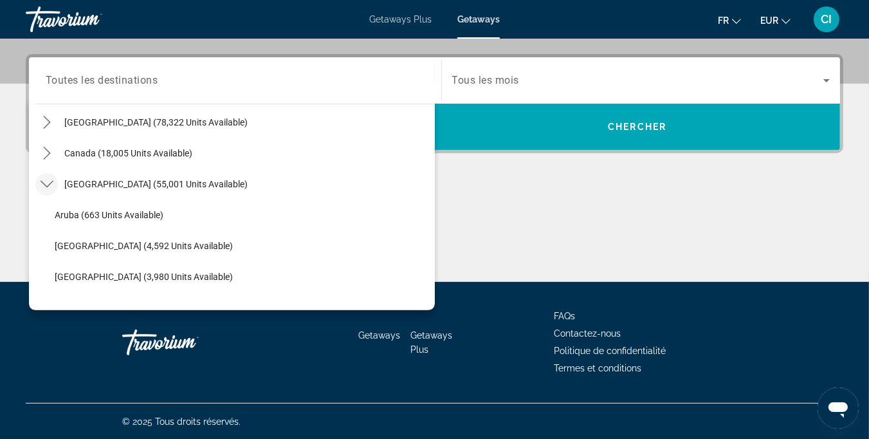
click at [46, 181] on icon "Toggle Caribbean & Atlantic Islands (55,001 units available) submenu" at bounding box center [47, 184] width 13 height 13
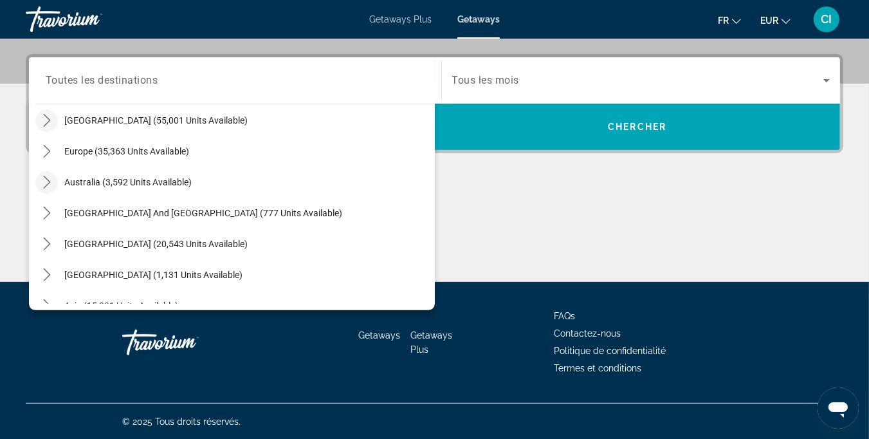
scroll to position [130, 0]
click at [46, 212] on icon "Toggle South Pacific and Oceania (777 units available) submenu" at bounding box center [47, 212] width 13 height 13
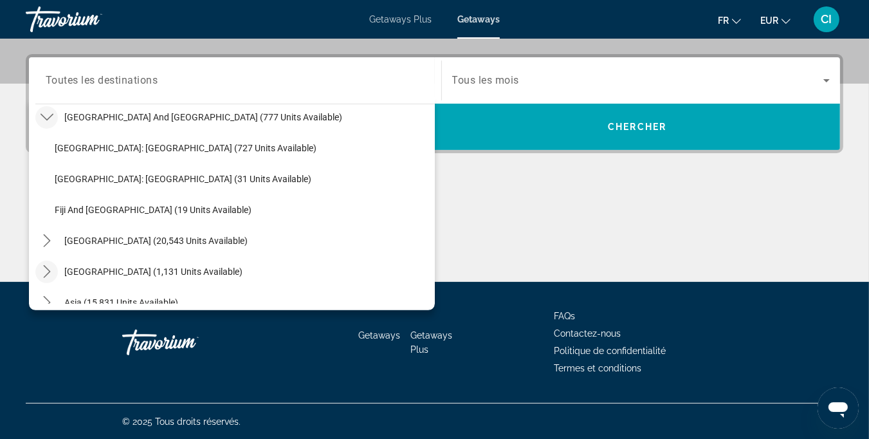
scroll to position [147, 0]
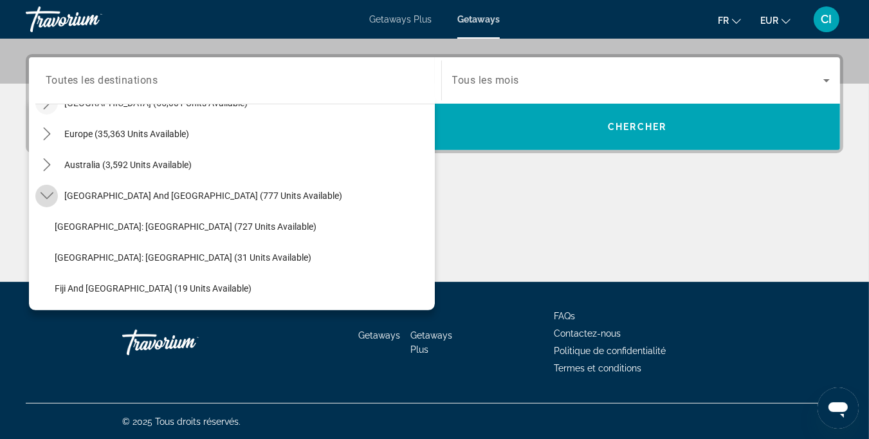
click at [46, 194] on icon "Toggle South Pacific and Oceania (777 units available) submenu" at bounding box center [47, 195] width 13 height 13
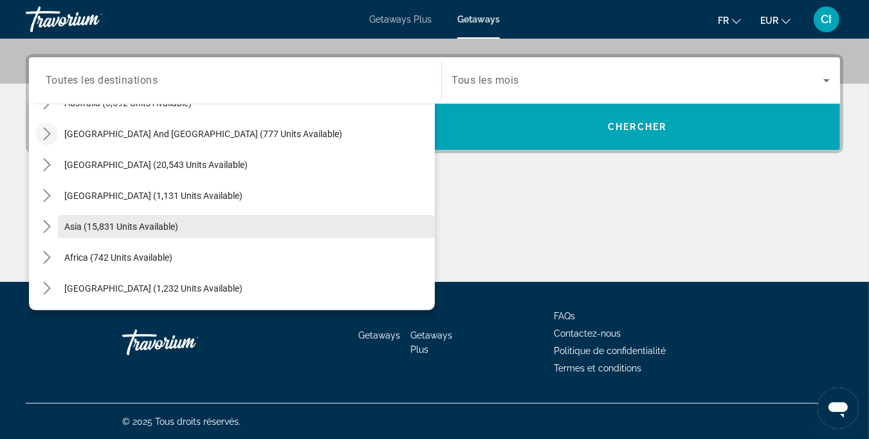
scroll to position [144, 0]
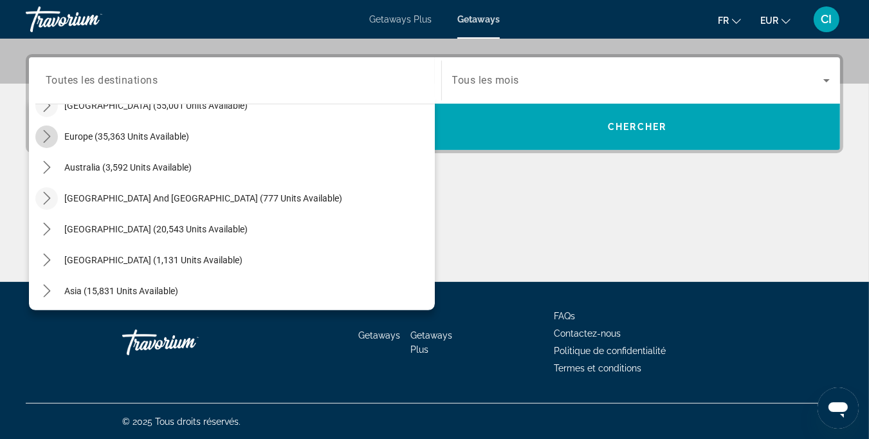
click at [50, 134] on icon "Toggle Europe (35,363 units available) submenu" at bounding box center [47, 136] width 13 height 13
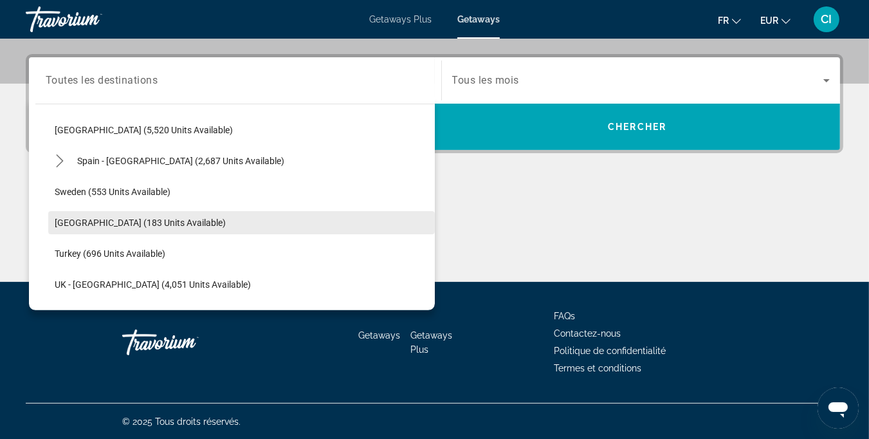
scroll to position [740, 0]
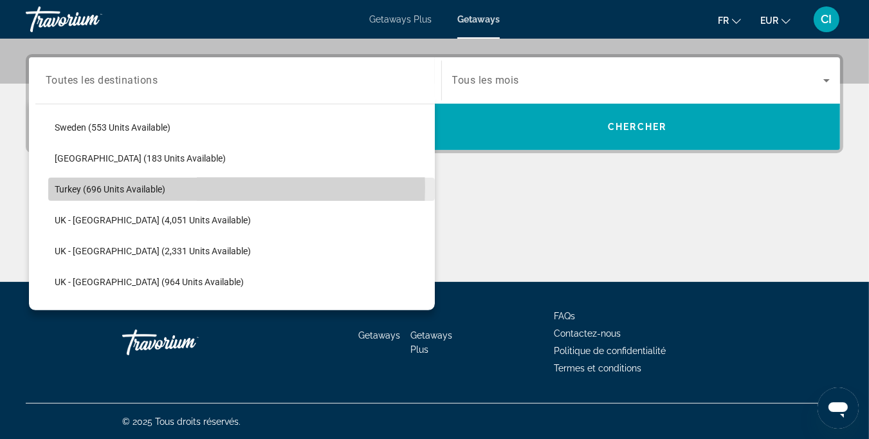
click at [66, 187] on span "Turkey (696 units available)" at bounding box center [110, 189] width 111 height 10
type input "**********"
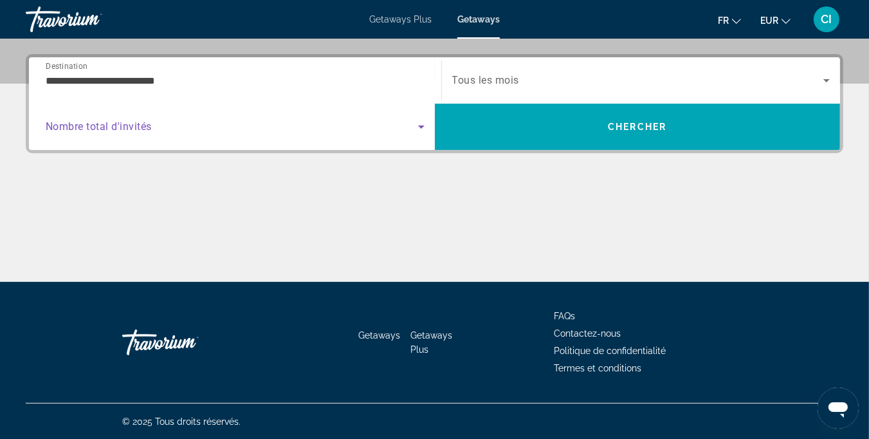
click at [219, 133] on span "Search widget" at bounding box center [232, 126] width 372 height 15
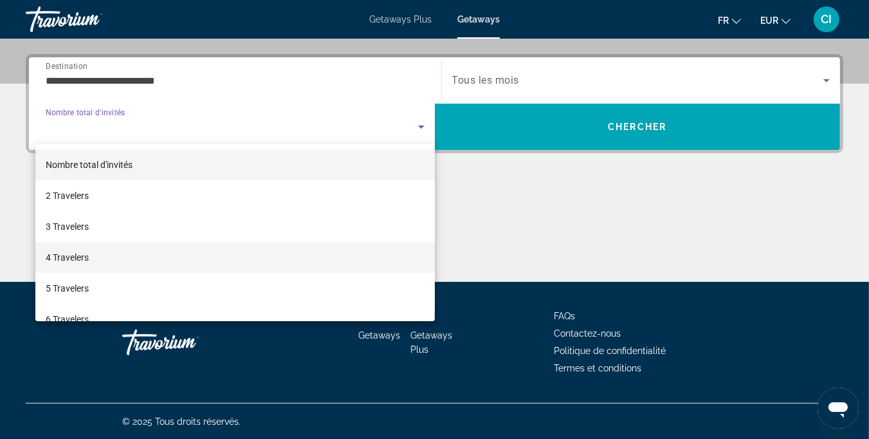
click at [72, 255] on span "4 Travelers" at bounding box center [67, 257] width 43 height 15
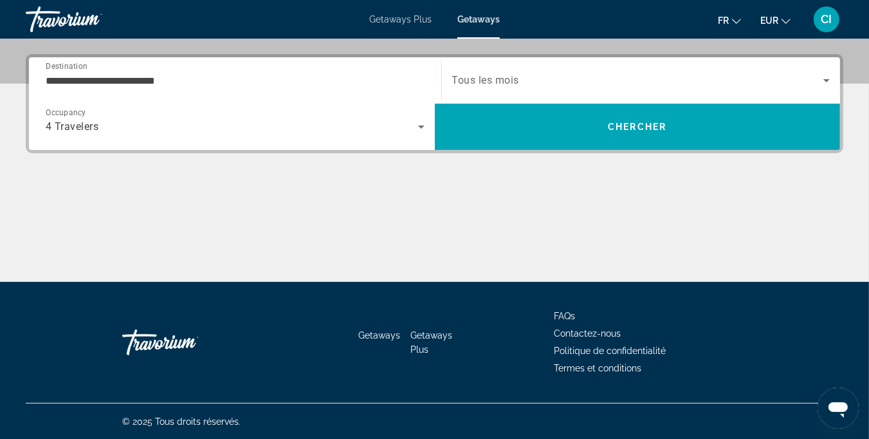
click at [631, 91] on div "Search widget" at bounding box center [641, 80] width 378 height 36
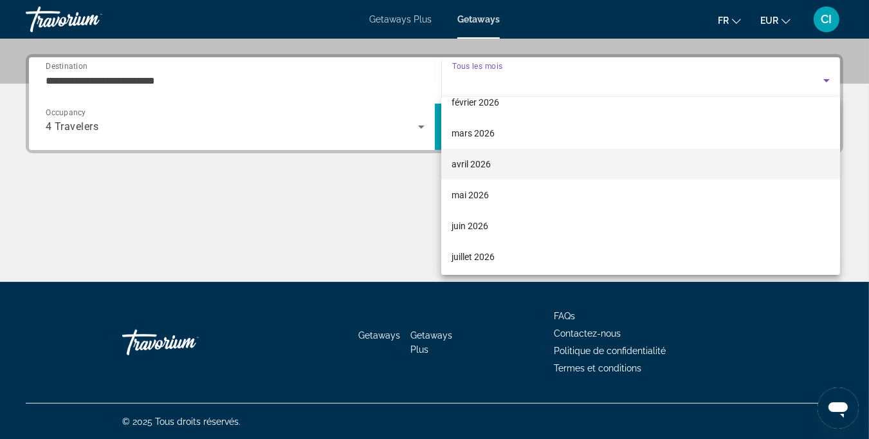
scroll to position [193, 0]
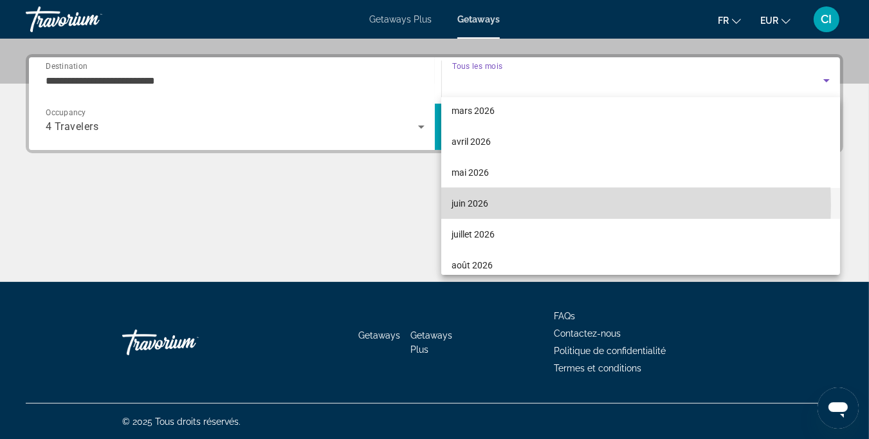
click at [477, 205] on span "juin 2026" at bounding box center [470, 203] width 37 height 15
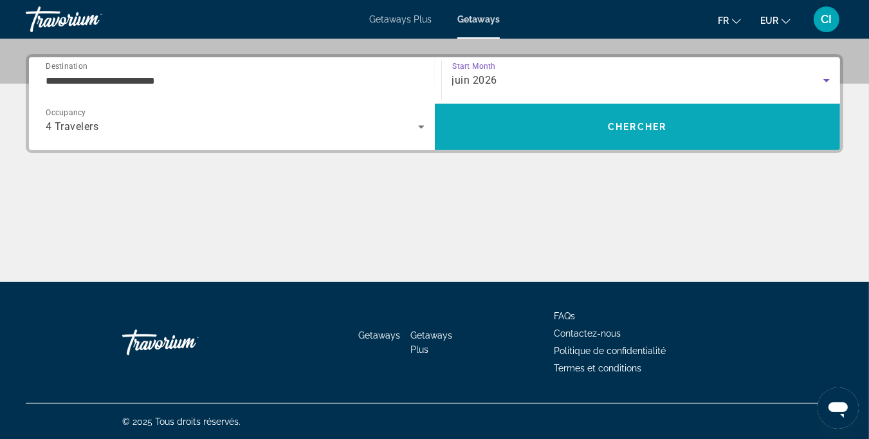
click at [562, 126] on span "Search" at bounding box center [638, 126] width 406 height 31
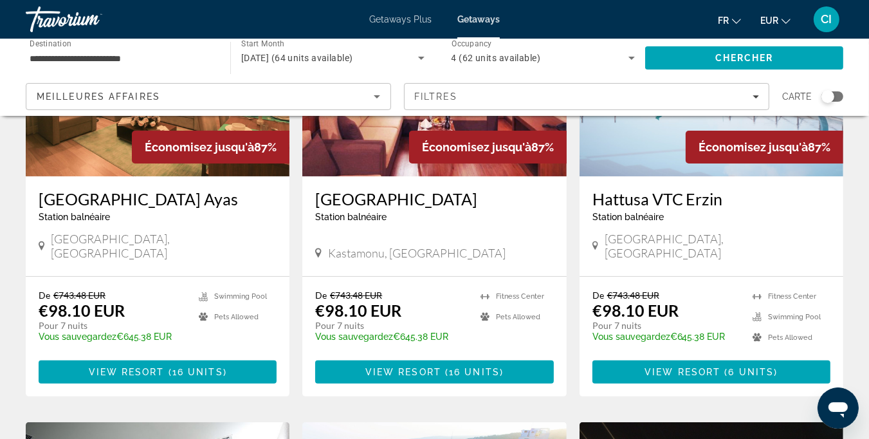
scroll to position [193, 0]
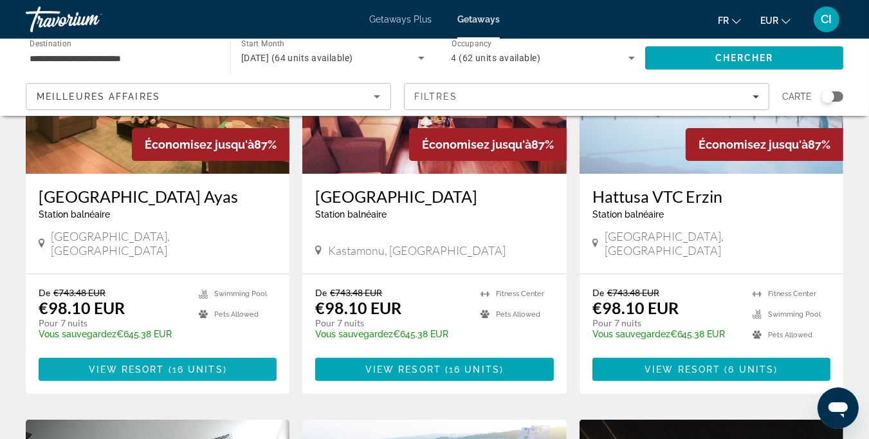
click at [140, 364] on span "View Resort" at bounding box center [127, 369] width 76 height 10
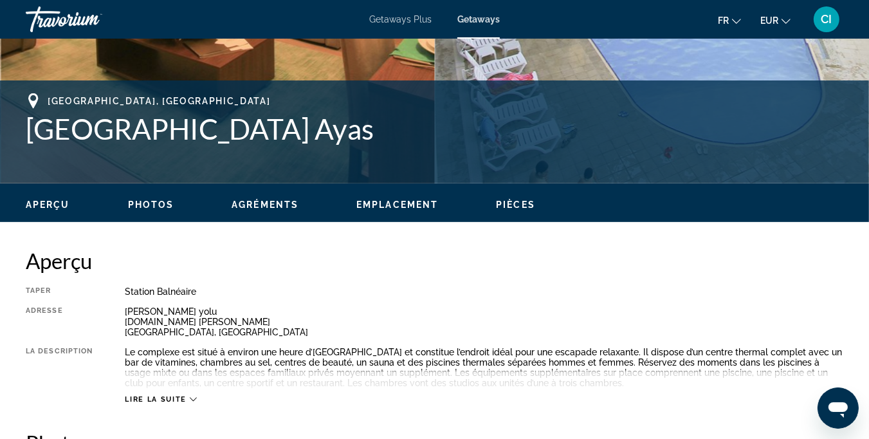
scroll to position [383, 0]
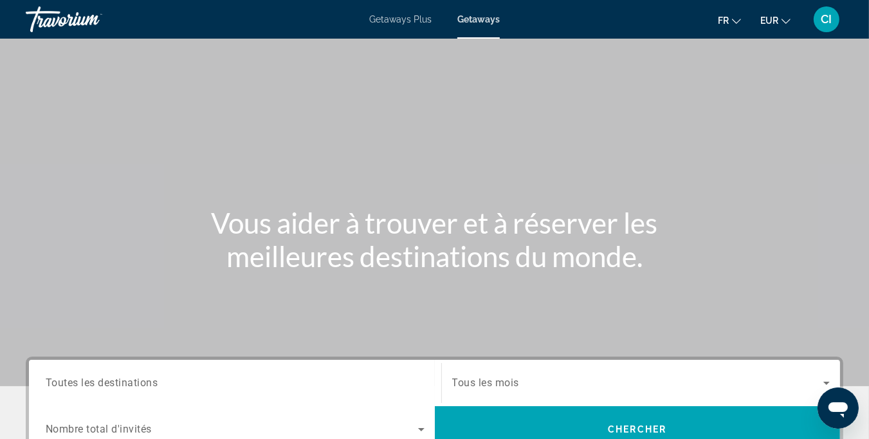
click at [169, 380] on input "Destination Toutes les destinations" at bounding box center [235, 383] width 379 height 15
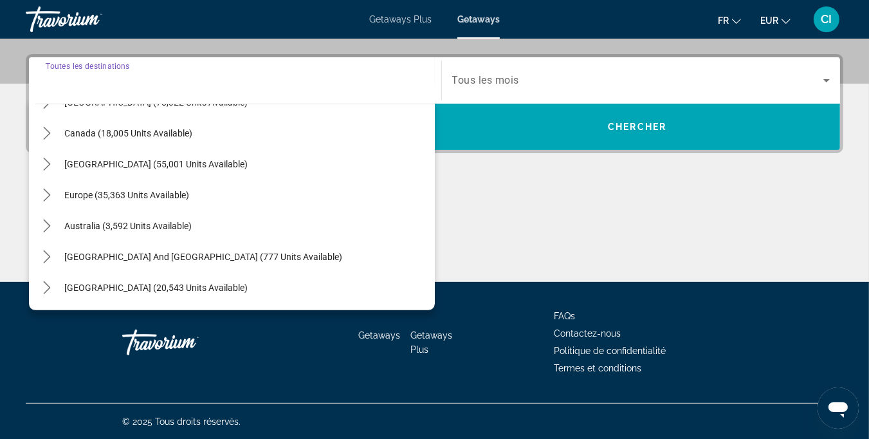
scroll to position [80, 0]
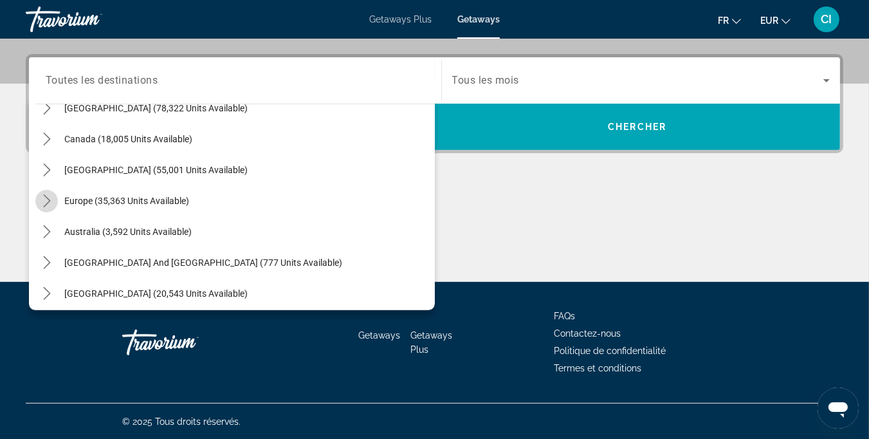
click at [49, 202] on icon "Toggle Europe (35,363 units available) submenu" at bounding box center [47, 200] width 13 height 13
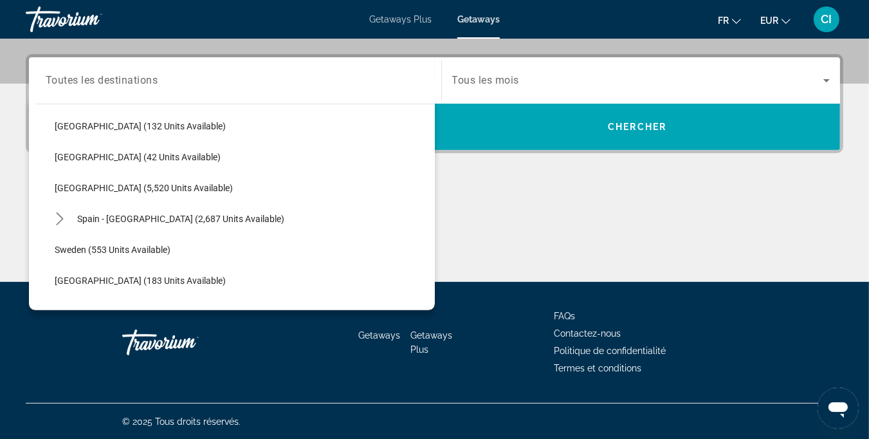
scroll to position [611, 0]
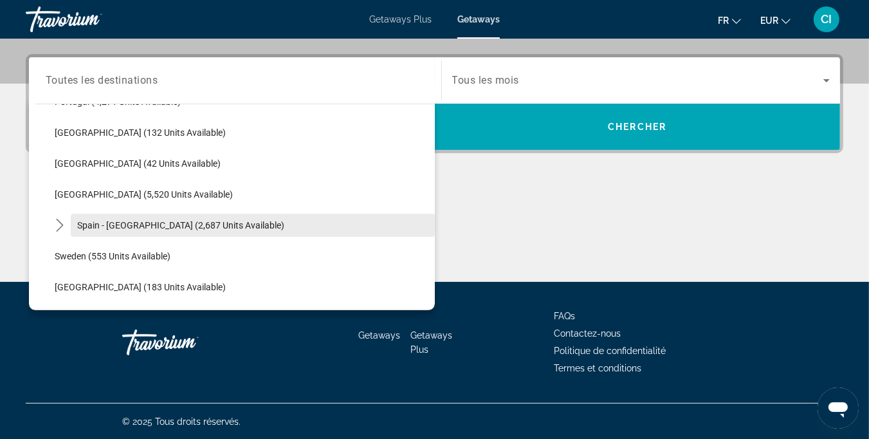
click at [93, 230] on span "Select destination: Spain - Canary Islands (2,687 units available)" at bounding box center [253, 225] width 364 height 31
type input "**********"
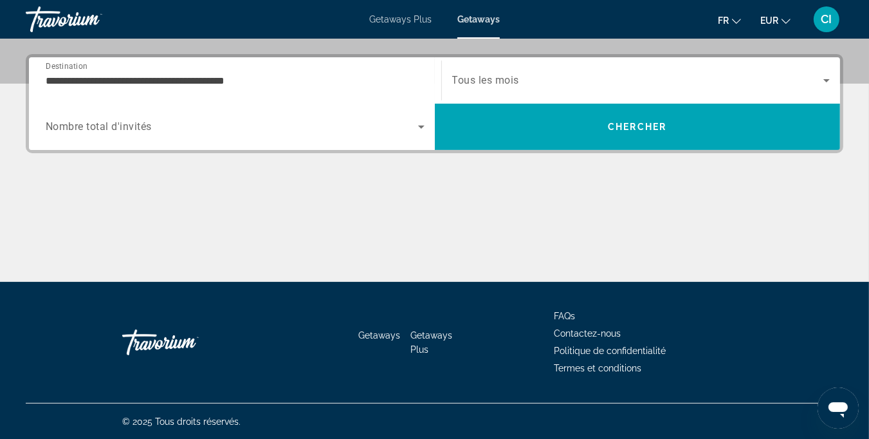
click at [493, 83] on span "Tous les mois" at bounding box center [486, 81] width 68 height 12
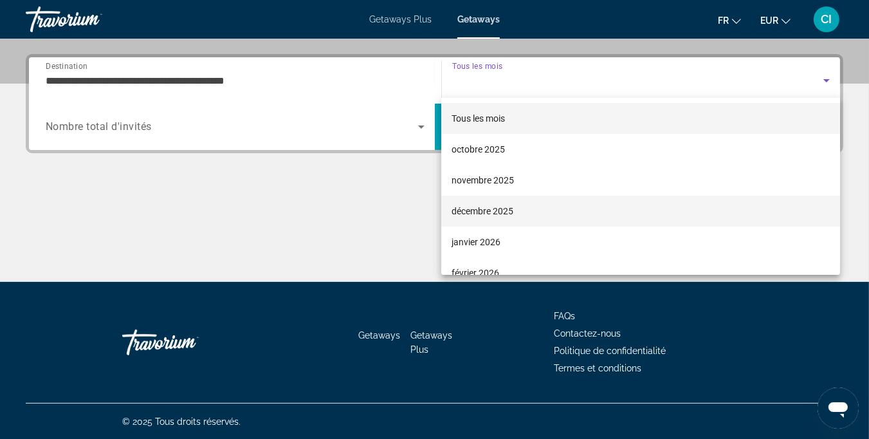
scroll to position [64, 0]
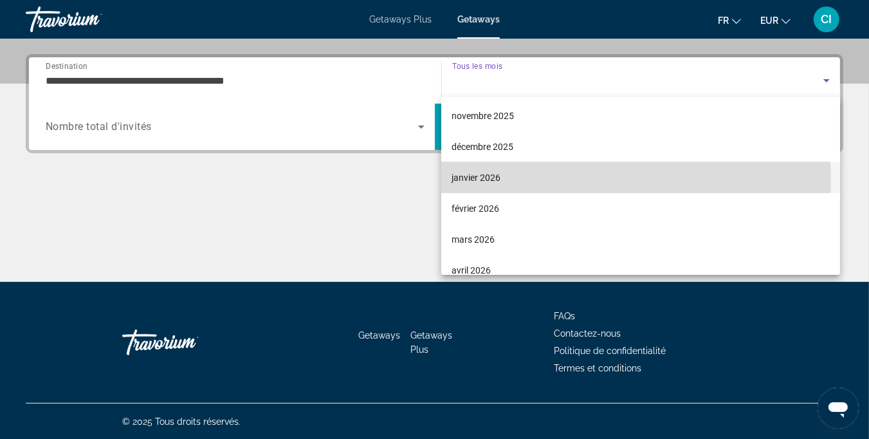
click at [477, 181] on span "janvier 2026" at bounding box center [476, 177] width 49 height 15
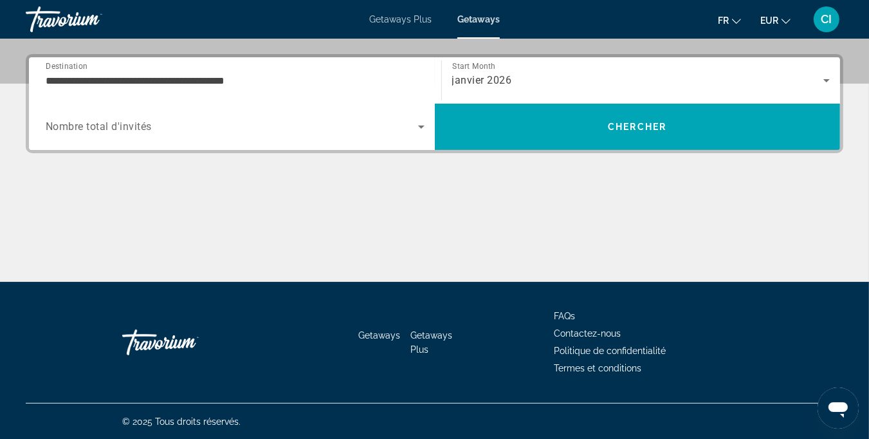
click at [129, 136] on div "Search widget" at bounding box center [235, 127] width 379 height 36
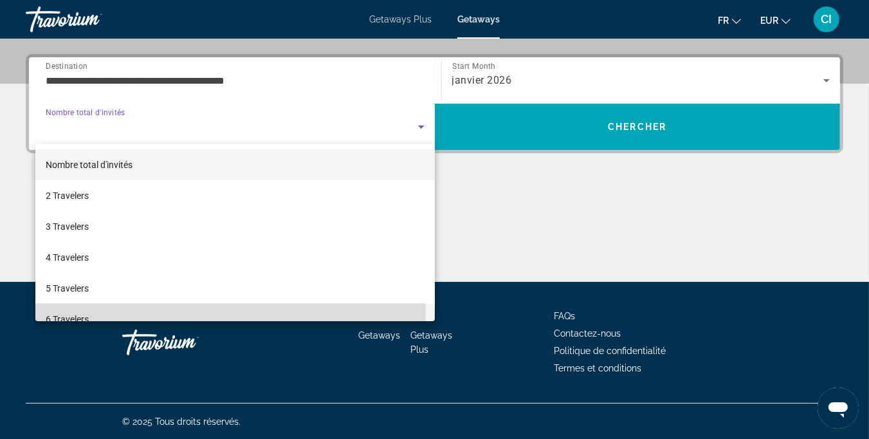
click at [82, 312] on span "6 Travelers" at bounding box center [67, 318] width 43 height 15
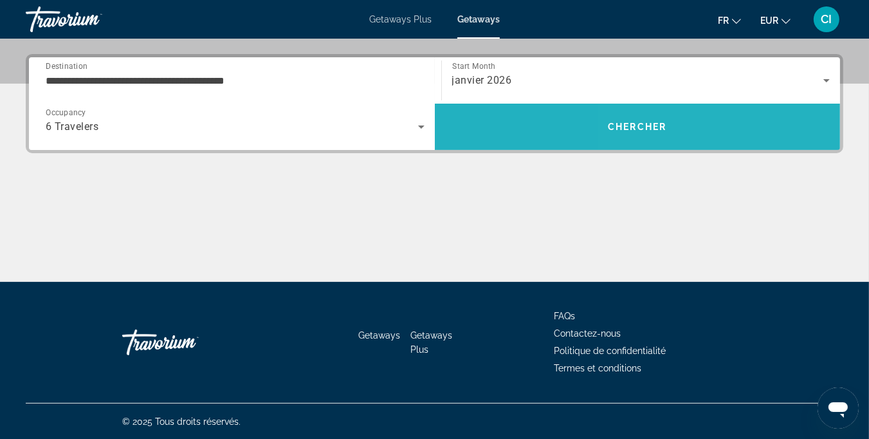
click at [695, 127] on span "Search" at bounding box center [638, 126] width 406 height 31
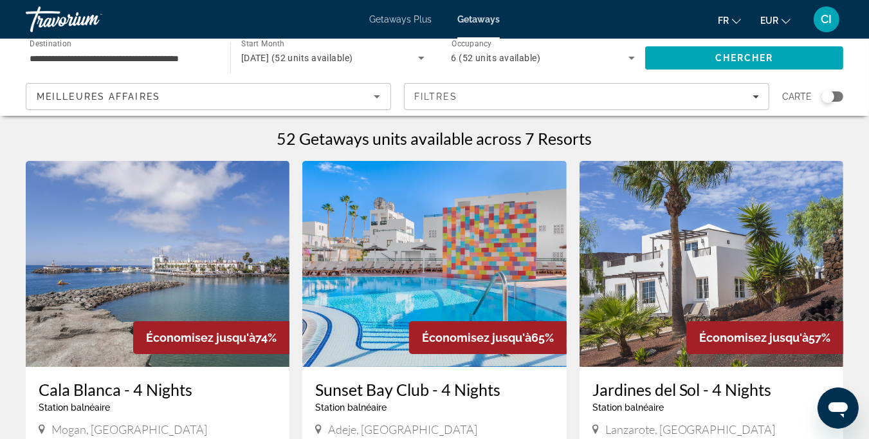
click at [421, 59] on icon "Search widget" at bounding box center [421, 58] width 6 height 3
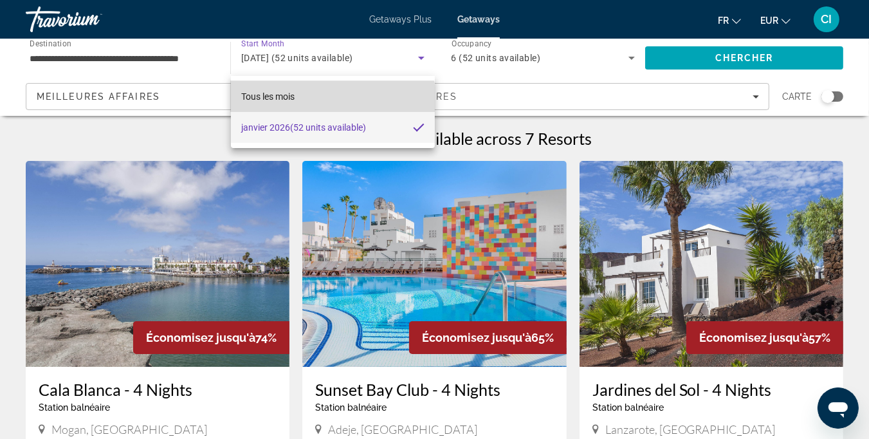
click at [319, 101] on mat-option "Tous les mois" at bounding box center [333, 96] width 204 height 31
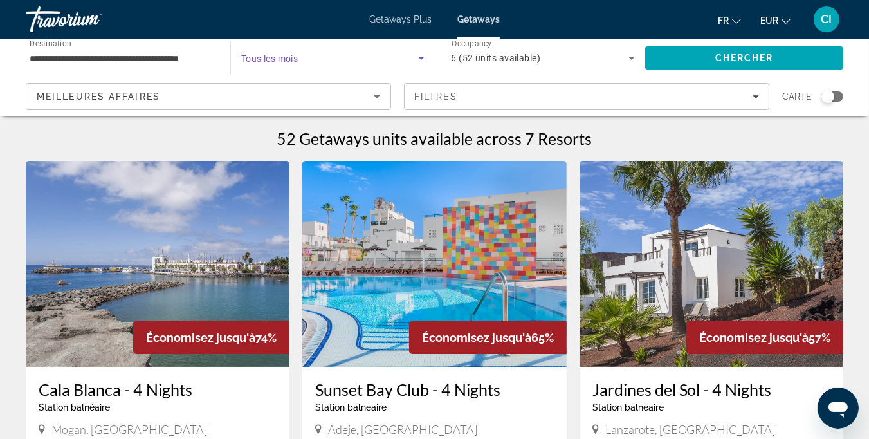
click at [418, 62] on icon "Search widget" at bounding box center [421, 57] width 15 height 15
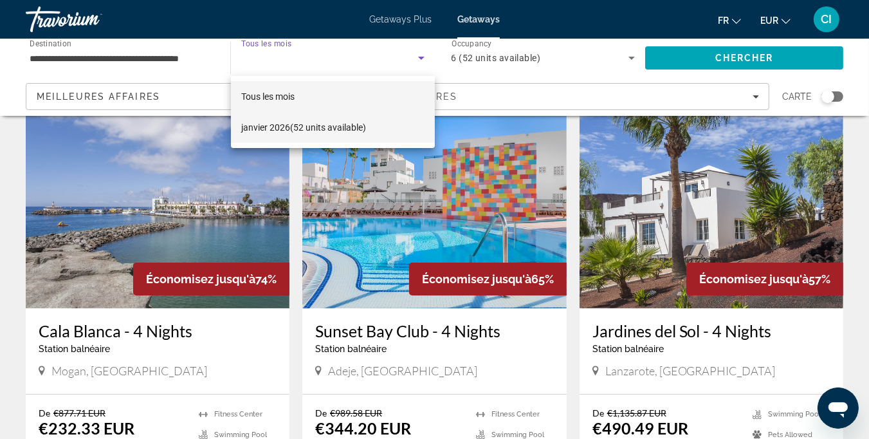
scroll to position [129, 0]
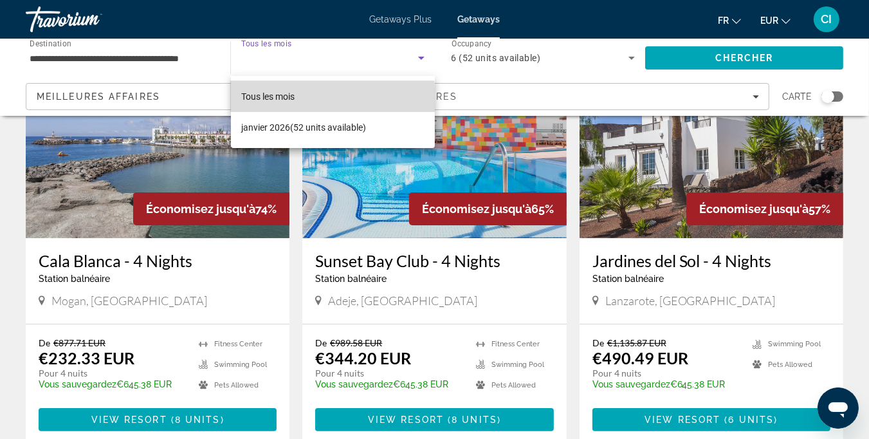
click at [307, 98] on mat-option "Tous les mois" at bounding box center [333, 96] width 204 height 31
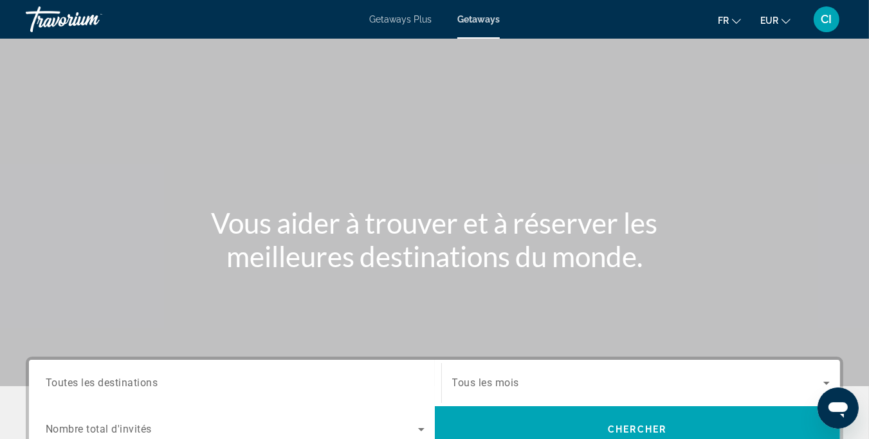
click at [183, 380] on input "Destination Toutes les destinations" at bounding box center [235, 383] width 379 height 15
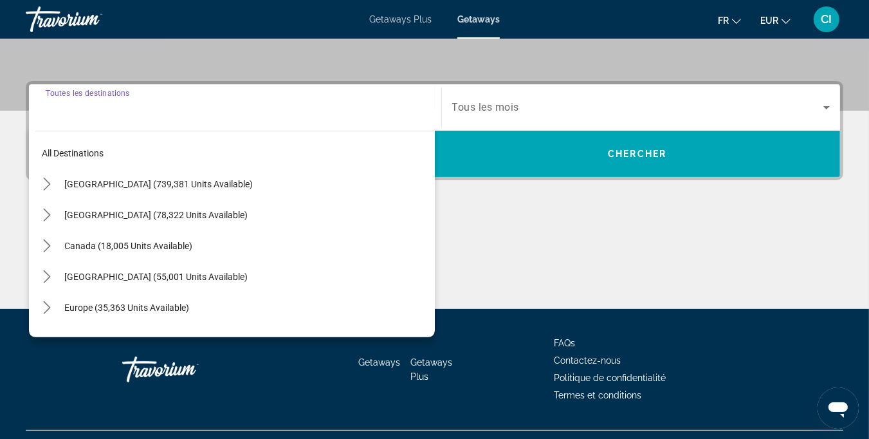
scroll to position [302, 0]
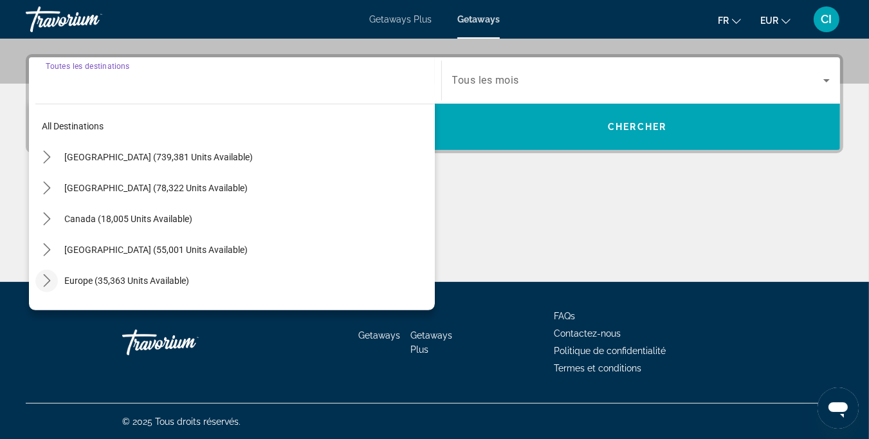
click at [53, 281] on mat-icon "Toggle Europe (35,363 units available) submenu" at bounding box center [46, 281] width 23 height 23
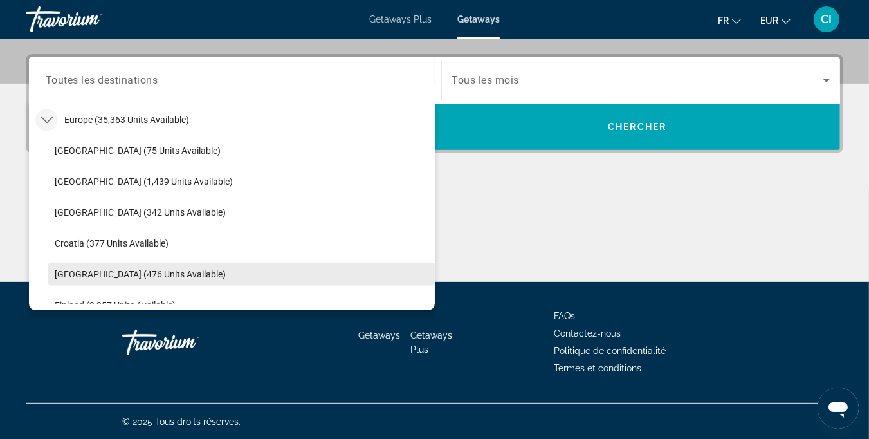
scroll to position [225, 0]
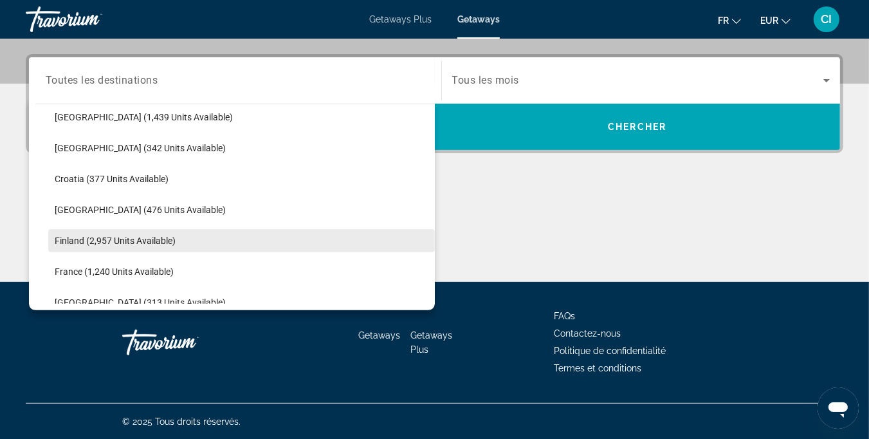
click at [119, 242] on span "Finland (2,957 units available)" at bounding box center [115, 240] width 121 height 10
type input "**********"
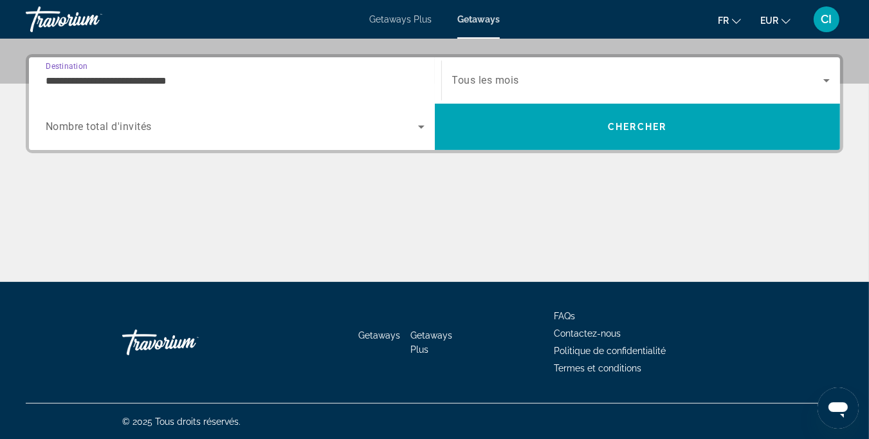
click at [533, 80] on span "Search widget" at bounding box center [638, 80] width 372 height 15
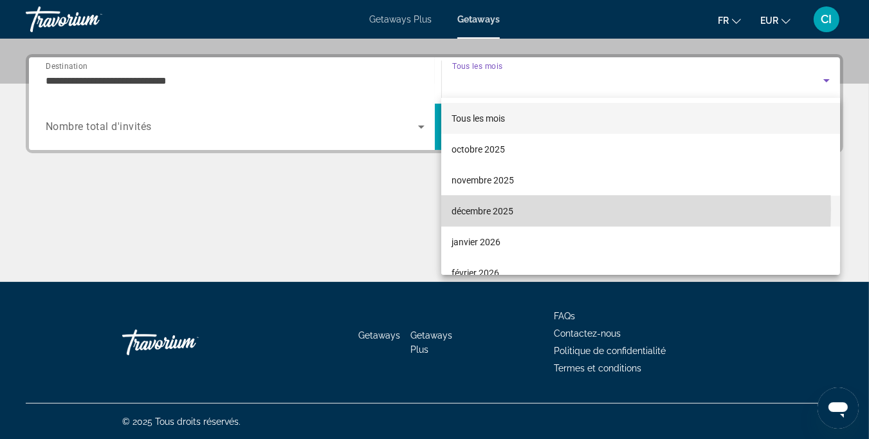
click at [478, 209] on span "décembre 2025" at bounding box center [483, 210] width 62 height 15
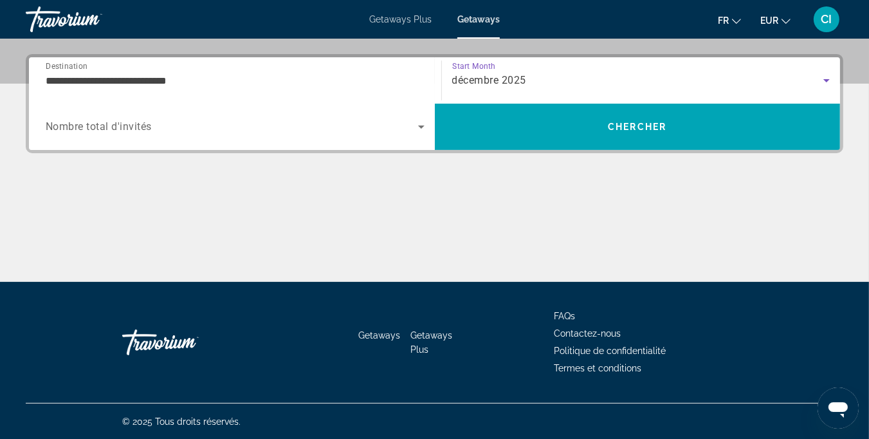
click at [93, 134] on div "Search widget" at bounding box center [235, 127] width 379 height 36
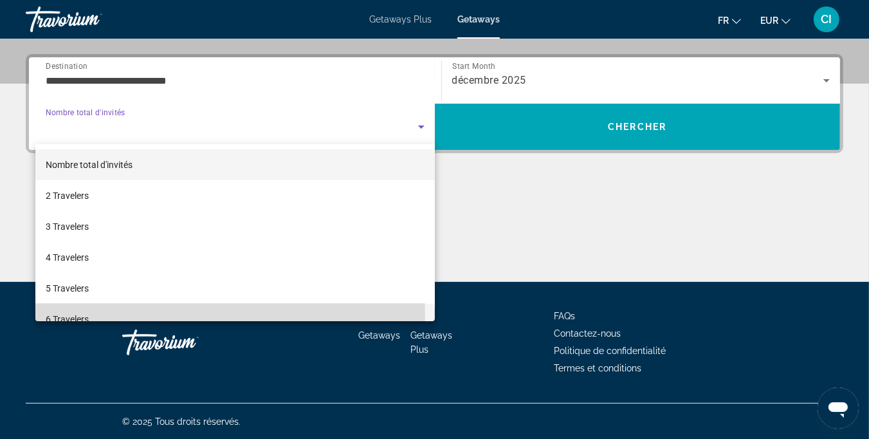
click at [69, 317] on span "6 Travelers" at bounding box center [67, 318] width 43 height 15
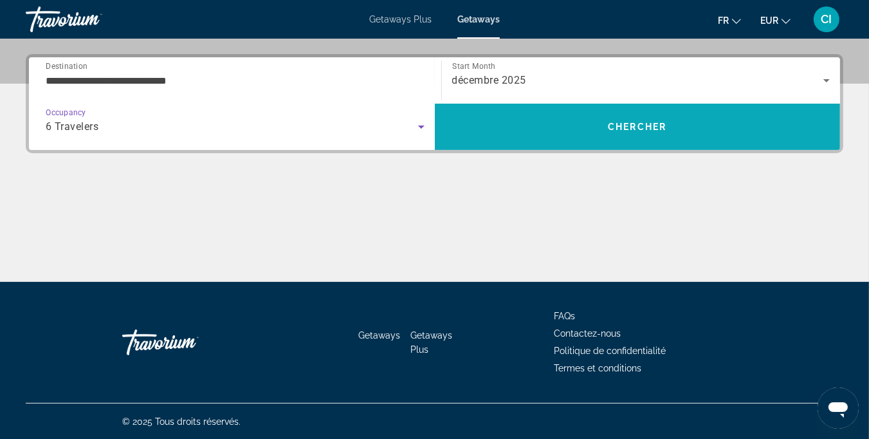
click at [661, 143] on span "Search" at bounding box center [638, 127] width 406 height 46
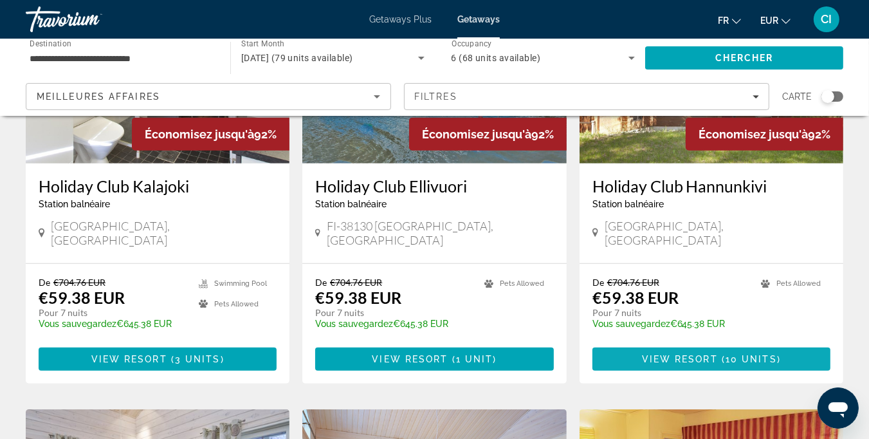
scroll to position [643, 0]
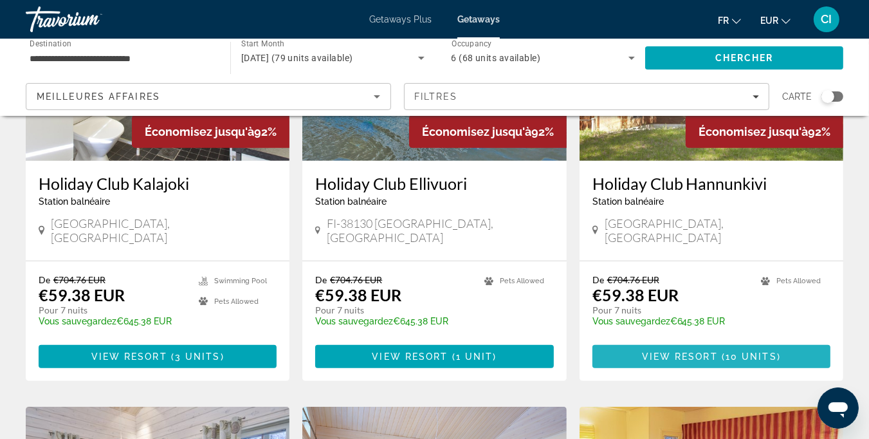
click at [705, 351] on span "View Resort" at bounding box center [680, 356] width 76 height 10
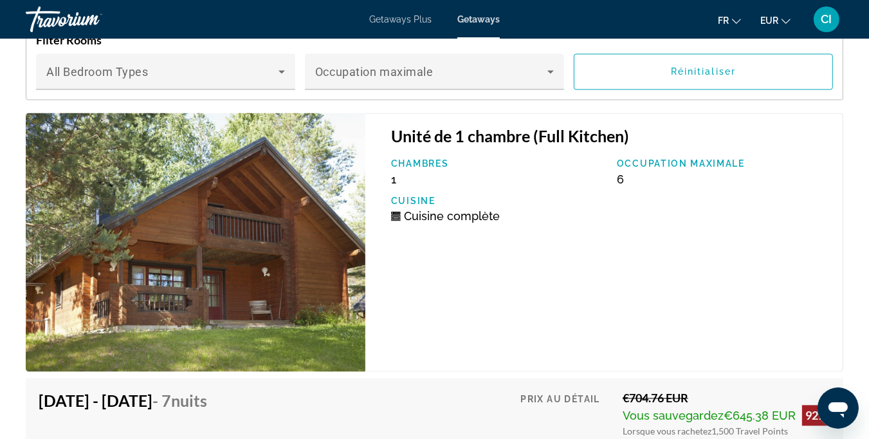
scroll to position [2187, 0]
